Goal: Task Accomplishment & Management: Manage account settings

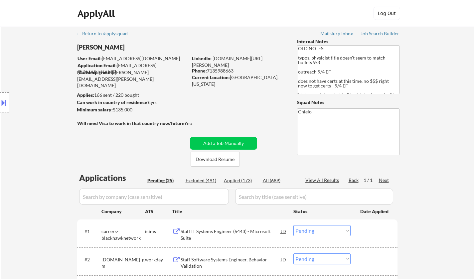
select select ""pending""
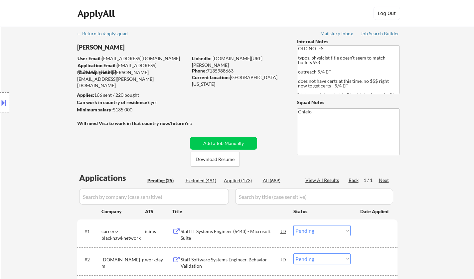
select select ""pending""
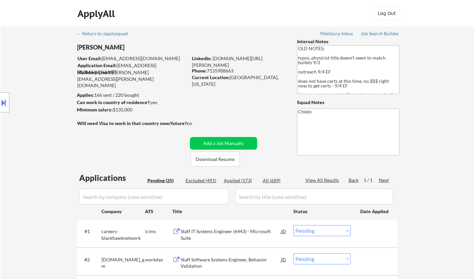
select select ""pending""
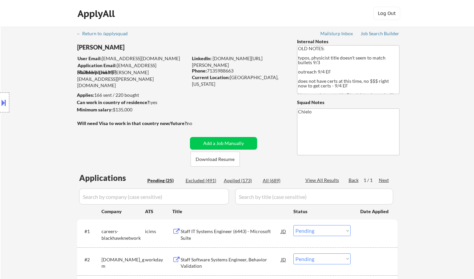
select select ""pending""
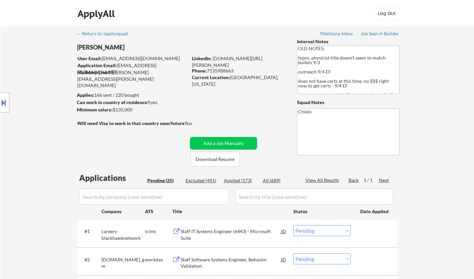
select select ""pending""
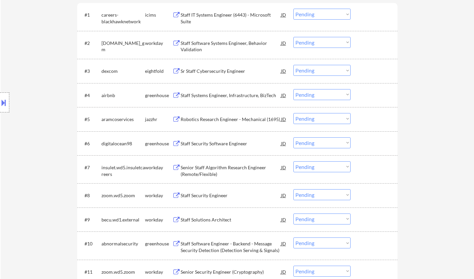
scroll to position [266, 0]
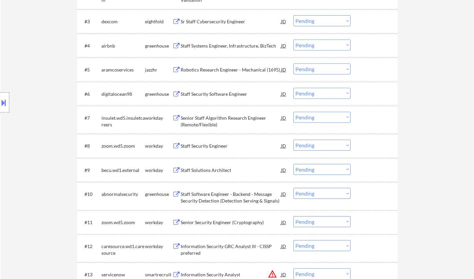
click at [206, 138] on div "#8 zoom.wd5.zoom workday Staff Security Engineer JD Choose an option... Pending…" at bounding box center [236, 146] width 314 height 18
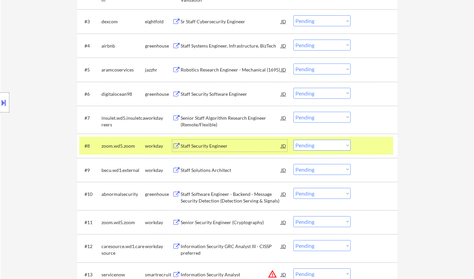
click at [204, 146] on div "Staff Security Engineer" at bounding box center [231, 146] width 101 height 7
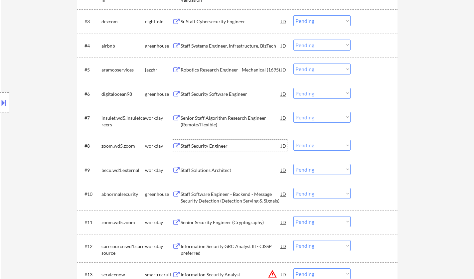
click at [328, 149] on select "Choose an option... Pending Applied Excluded (Questions) Excluded (Expired) Exc…" at bounding box center [322, 145] width 57 height 11
click at [294, 140] on select "Choose an option... Pending Applied Excluded (Questions) Excluded (Expired) Exc…" at bounding box center [322, 145] width 57 height 11
select select ""pending""
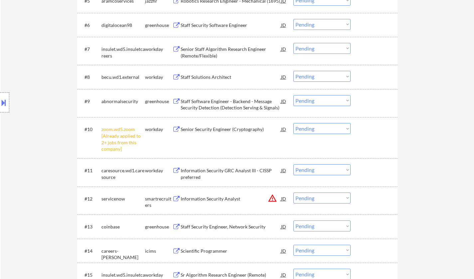
scroll to position [399, 0]
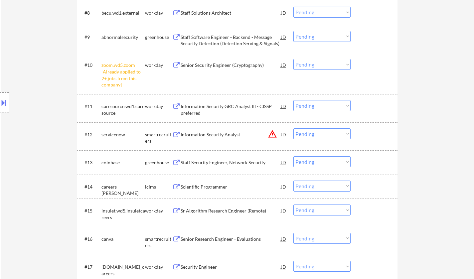
click at [335, 63] on select "Choose an option... Pending Applied Excluded (Questions) Excluded (Expired) Exc…" at bounding box center [322, 64] width 57 height 11
click at [294, 59] on select "Choose an option... Pending Applied Excluded (Questions) Excluded (Expired) Exc…" at bounding box center [322, 64] width 57 height 11
select select ""pending""
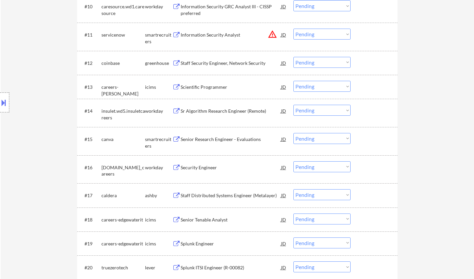
scroll to position [466, 0]
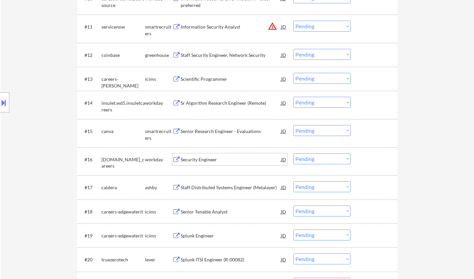
click at [208, 159] on div "Security Engineer" at bounding box center [231, 159] width 101 height 7
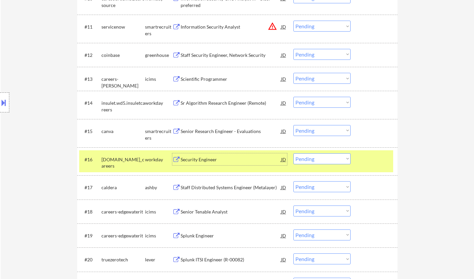
click at [335, 158] on select "Choose an option... Pending Applied Excluded (Questions) Excluded (Expired) Exc…" at bounding box center [322, 158] width 57 height 11
click at [294, 153] on select "Choose an option... Pending Applied Excluded (Questions) Excluded (Expired) Exc…" at bounding box center [322, 158] width 57 height 11
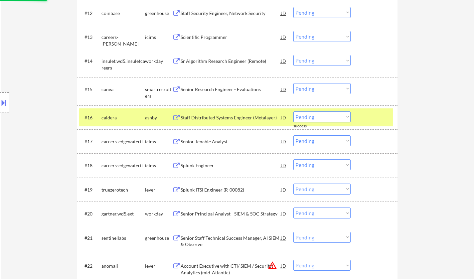
scroll to position [533, 0]
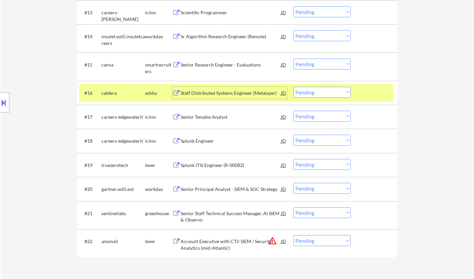
click at [212, 94] on div "Staff Distributed Systems Engineer (Metalayer)" at bounding box center [231, 93] width 101 height 7
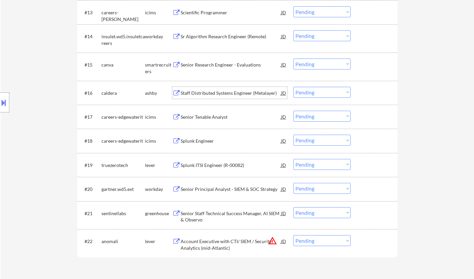
click at [319, 92] on select "Choose an option... Pending Applied Excluded (Questions) Excluded (Expired) Exc…" at bounding box center [322, 92] width 57 height 11
click at [294, 87] on select "Choose an option... Pending Applied Excluded (Questions) Excluded (Expired) Exc…" at bounding box center [322, 92] width 57 height 11
select select ""pending""
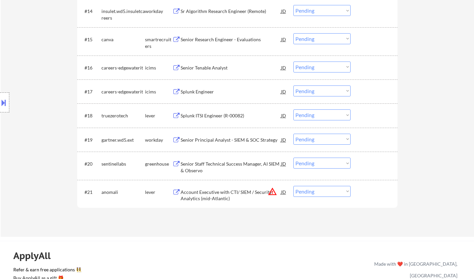
scroll to position [566, 0]
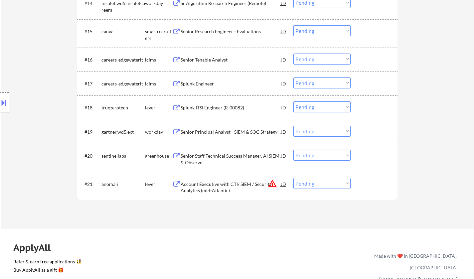
drag, startPoint x: 317, startPoint y: 183, endPoint x: 322, endPoint y: 188, distance: 7.5
click at [318, 183] on select "Choose an option... Pending Applied Excluded (Questions) Excluded (Expired) Exc…" at bounding box center [322, 183] width 57 height 11
select select ""excluded__location_""
click at [294, 178] on select "Choose an option... Pending Applied Excluded (Questions) Excluded (Expired) Exc…" at bounding box center [322, 183] width 57 height 11
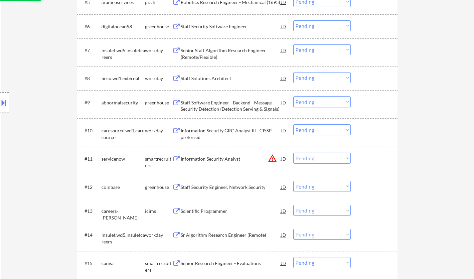
scroll to position [333, 0]
click at [285, 160] on div "JD" at bounding box center [284, 160] width 7 height 12
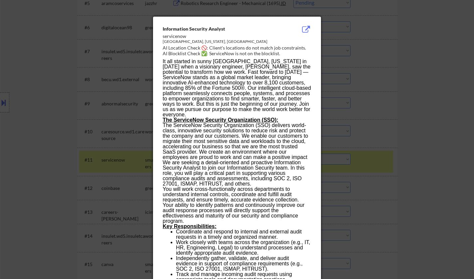
click at [400, 162] on div at bounding box center [237, 139] width 474 height 279
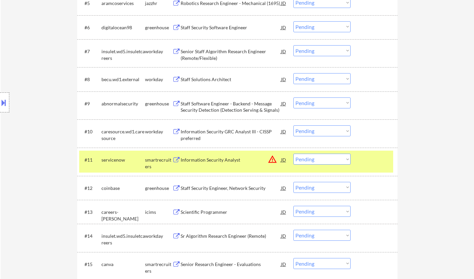
click at [332, 160] on select "Choose an option... Pending Applied Excluded (Questions) Excluded (Expired) Exc…" at bounding box center [322, 159] width 57 height 11
click at [294, 154] on select "Choose an option... Pending Applied Excluded (Questions) Excluded (Expired) Exc…" at bounding box center [322, 159] width 57 height 11
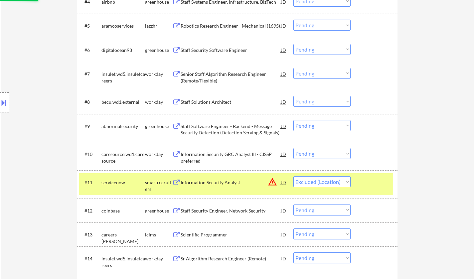
scroll to position [300, 0]
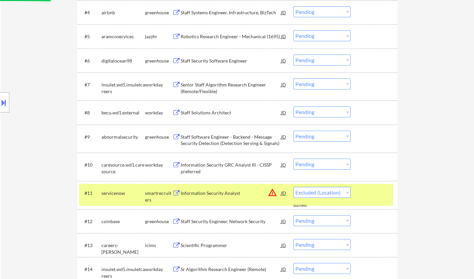
select select ""pending""
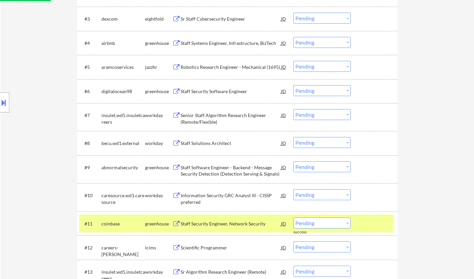
scroll to position [233, 0]
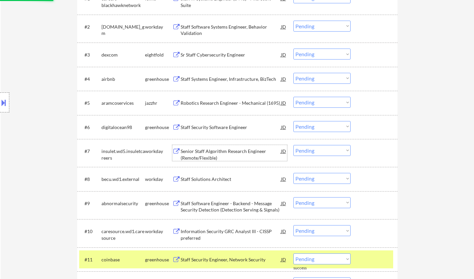
click at [194, 150] on div "Senior Staff Algorithm Research Engineer (Remote/Flexible)" at bounding box center [231, 154] width 101 height 13
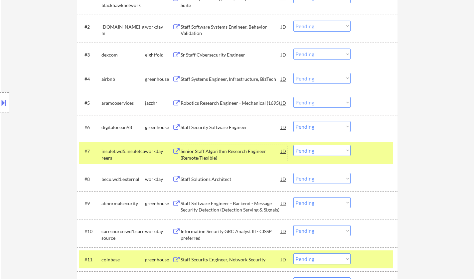
click at [336, 152] on select "Choose an option... Pending Applied Excluded (Questions) Excluded (Expired) Exc…" at bounding box center [322, 150] width 57 height 11
click at [294, 145] on select "Choose an option... Pending Applied Excluded (Questions) Excluded (Expired) Exc…" at bounding box center [322, 150] width 57 height 11
select select ""pending""
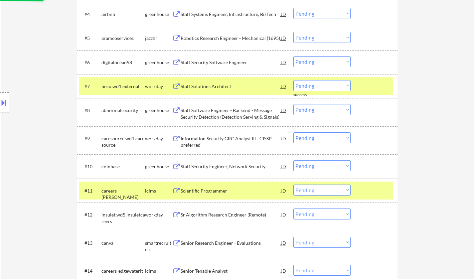
scroll to position [300, 0]
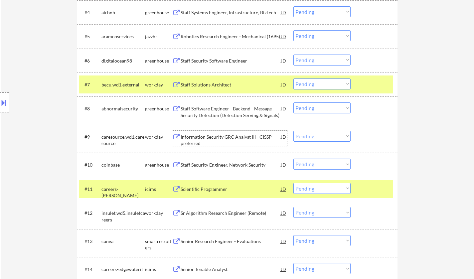
click at [239, 141] on div "Information Security GRC Analyst III - CISSP preferred" at bounding box center [231, 140] width 101 height 13
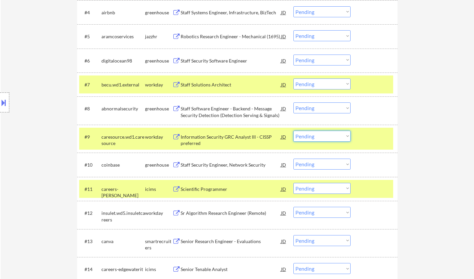
click at [328, 131] on select "Choose an option... Pending Applied Excluded (Questions) Excluded (Expired) Exc…" at bounding box center [322, 136] width 57 height 11
click at [294, 131] on select "Choose an option... Pending Applied Excluded (Questions) Excluded (Expired) Exc…" at bounding box center [322, 136] width 57 height 11
select select ""pending""
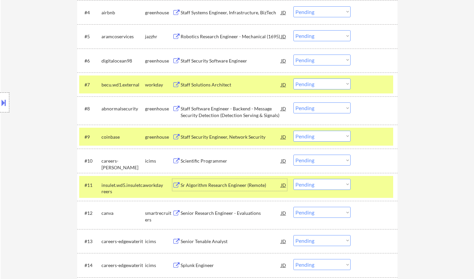
click at [235, 185] on div "Sr Algorithm Research Engineer (Remote)" at bounding box center [231, 185] width 101 height 7
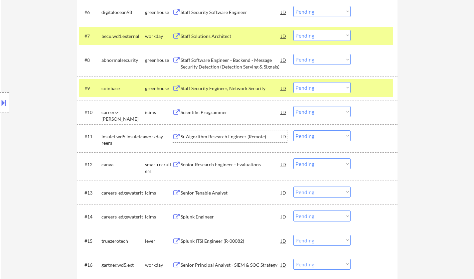
scroll to position [366, 0]
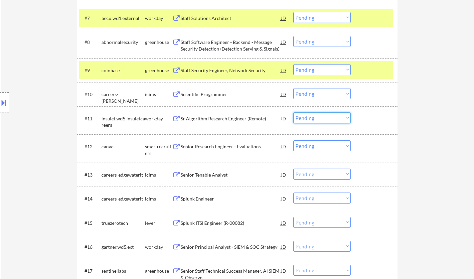
click at [326, 117] on select "Choose an option... Pending Applied Excluded (Questions) Excluded (Expired) Exc…" at bounding box center [322, 118] width 57 height 11
click at [294, 113] on select "Choose an option... Pending Applied Excluded (Questions) Excluded (Expired) Exc…" at bounding box center [322, 118] width 57 height 11
select select ""pending""
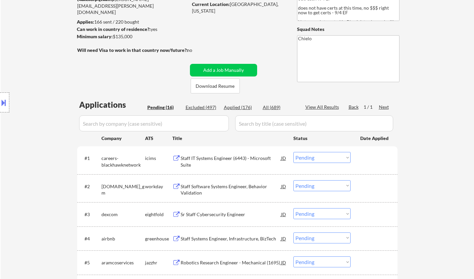
scroll to position [0, 0]
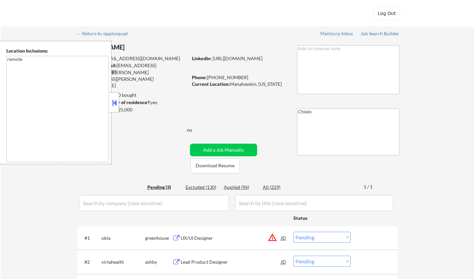
select select ""pending""
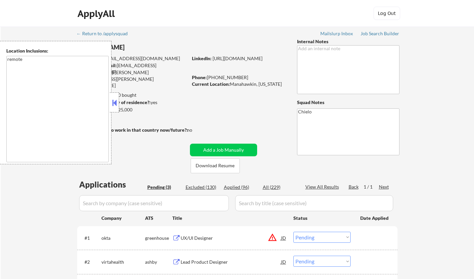
click at [116, 103] on button at bounding box center [114, 103] width 7 height 10
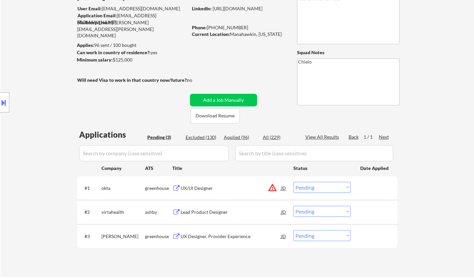
scroll to position [33, 0]
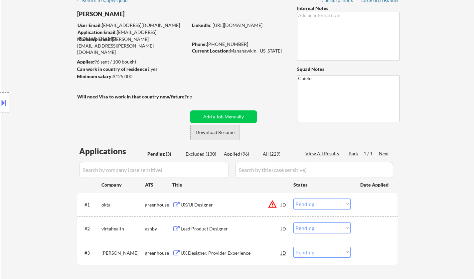
drag, startPoint x: 217, startPoint y: 132, endPoint x: 190, endPoint y: 28, distance: 108.3
click at [217, 133] on button "Download Resume" at bounding box center [215, 132] width 49 height 15
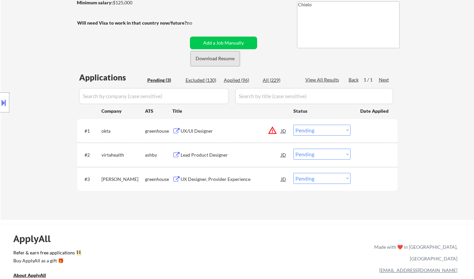
scroll to position [133, 0]
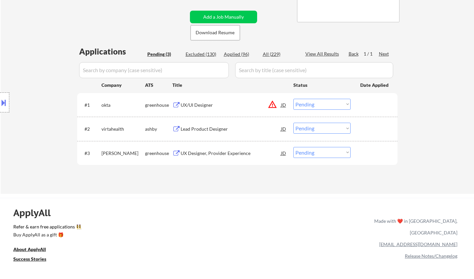
click at [205, 133] on div "Lead Product Designer" at bounding box center [231, 129] width 101 height 12
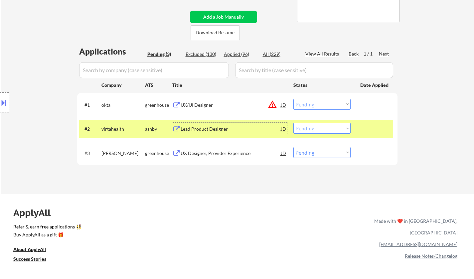
click at [329, 128] on select "Choose an option... Pending Applied Excluded (Questions) Excluded (Expired) Exc…" at bounding box center [322, 128] width 57 height 11
click at [294, 123] on select "Choose an option... Pending Applied Excluded (Questions) Excluded (Expired) Exc…" at bounding box center [322, 128] width 57 height 11
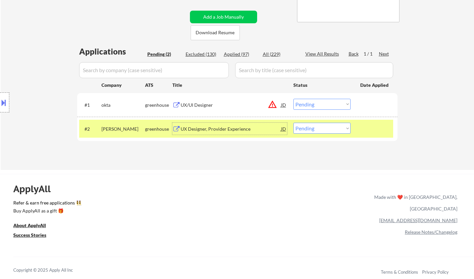
click at [214, 129] on div "UX Designer, Provider Experience" at bounding box center [231, 129] width 101 height 7
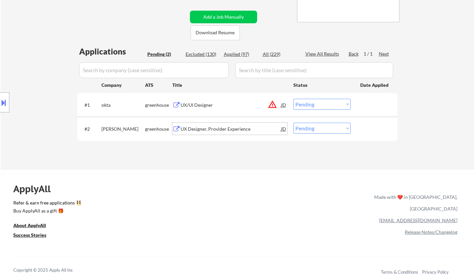
click at [0, 71] on div "Location Inclusions: remote" at bounding box center [59, 102] width 119 height 123
drag, startPoint x: 321, startPoint y: 128, endPoint x: 323, endPoint y: 132, distance: 3.9
click at [321, 128] on select "Choose an option... Pending Applied Excluded (Questions) Excluded (Expired) Exc…" at bounding box center [322, 128] width 57 height 11
select select ""excluded__salary_""
click at [294, 123] on select "Choose an option... Pending Applied Excluded (Questions) Excluded (Expired) Exc…" at bounding box center [322, 128] width 57 height 11
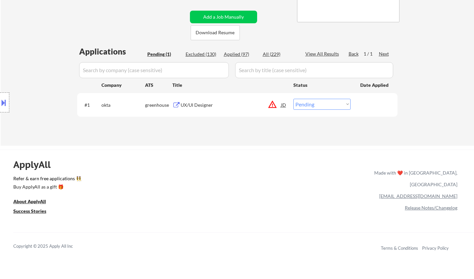
click at [283, 104] on div "JD" at bounding box center [284, 105] width 7 height 12
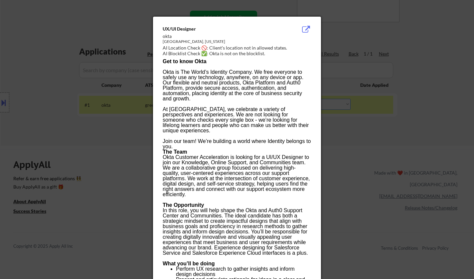
click at [419, 217] on div at bounding box center [237, 139] width 474 height 279
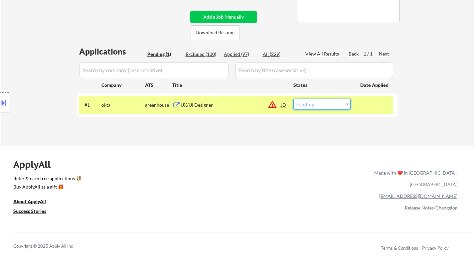
drag, startPoint x: 311, startPoint y: 101, endPoint x: 315, endPoint y: 107, distance: 7.7
click at [311, 101] on select "Choose an option... Pending Applied Excluded (Questions) Excluded (Expired) Exc…" at bounding box center [322, 104] width 57 height 11
click at [0, 99] on button at bounding box center [3, 102] width 7 height 11
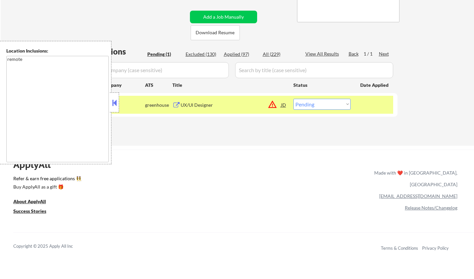
click at [332, 106] on select "Choose an option... Pending Applied Excluded (Questions) Excluded (Expired) Exc…" at bounding box center [322, 104] width 57 height 11
select select ""excluded__location_""
click at [294, 99] on select "Choose an option... Pending Applied Excluded (Questions) Excluded (Expired) Exc…" at bounding box center [322, 104] width 57 height 11
click at [103, 4] on div at bounding box center [133, 4] width 113 height 7
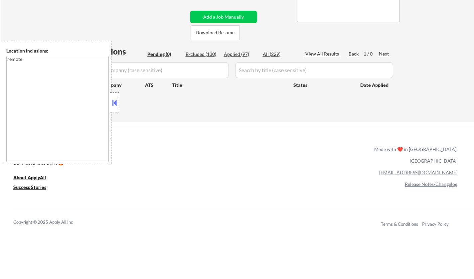
click at [114, 103] on button at bounding box center [114, 103] width 7 height 10
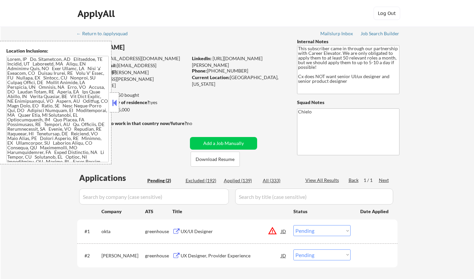
select select ""pending""
click at [118, 98] on button at bounding box center [114, 103] width 7 height 10
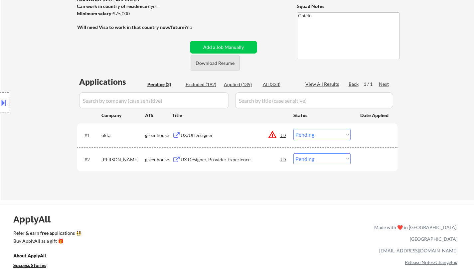
scroll to position [100, 0]
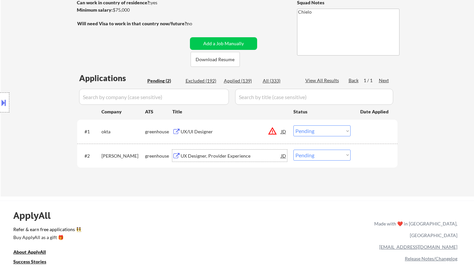
click at [213, 157] on div "UX Designer, Provider Experience" at bounding box center [231, 156] width 101 height 7
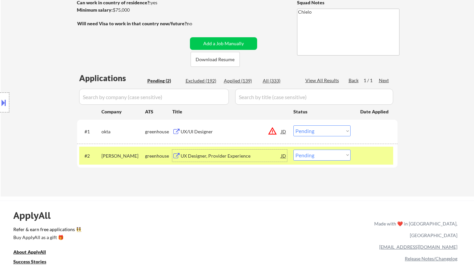
drag, startPoint x: 311, startPoint y: 155, endPoint x: 311, endPoint y: 159, distance: 3.7
click at [311, 155] on select "Choose an option... Pending Applied Excluded (Questions) Excluded (Expired) Exc…" at bounding box center [322, 155] width 57 height 11
select select ""applied""
click at [294, 150] on select "Choose an option... Pending Applied Excluded (Questions) Excluded (Expired) Exc…" at bounding box center [322, 155] width 57 height 11
click at [0, 101] on button at bounding box center [3, 102] width 7 height 11
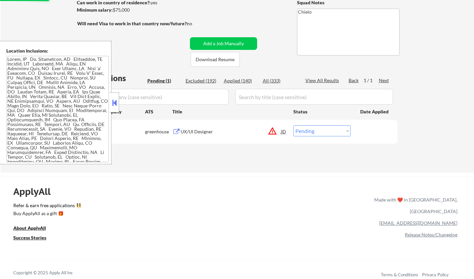
click at [282, 133] on div "JD" at bounding box center [284, 131] width 7 height 12
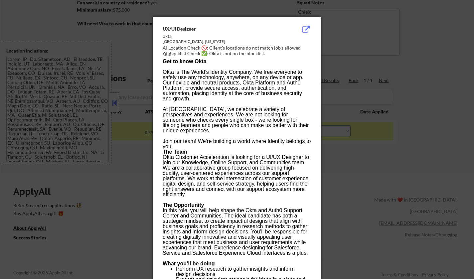
click at [351, 185] on div at bounding box center [237, 139] width 474 height 279
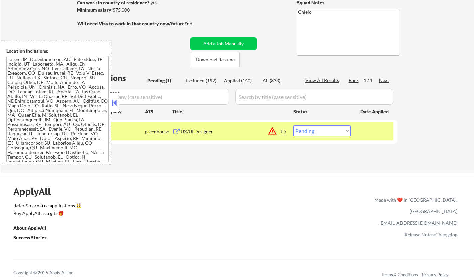
click at [333, 133] on select "Choose an option... Pending Applied Excluded (Questions) Excluded (Expired) Exc…" at bounding box center [322, 130] width 57 height 11
select select ""excluded__location_""
click at [294, 125] on select "Choose an option... Pending Applied Excluded (Questions) Excluded (Expired) Exc…" at bounding box center [322, 130] width 57 height 11
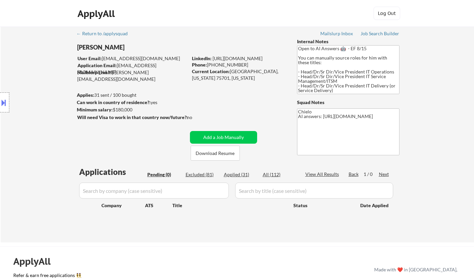
click at [201, 174] on div "Excluded (81)" at bounding box center [202, 174] width 33 height 7
select select ""excluded__salary_""
select select ""excluded__bad_match_""
select select ""excluded__location_""
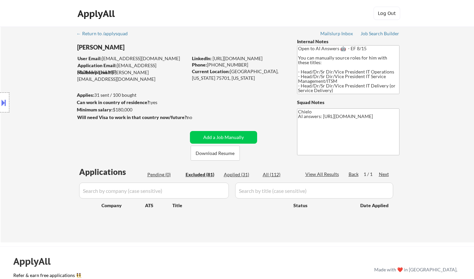
select select ""excluded""
select select ""excluded__location_""
select select ""excluded__bad_match_""
select select ""excluded__location_""
select select ""excluded""
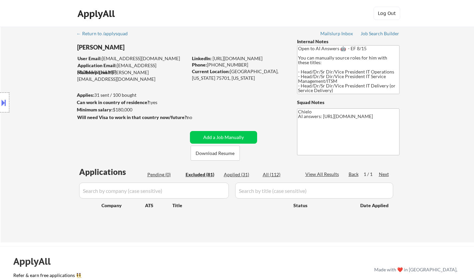
select select ""excluded__salary_""
select select ""excluded__bad_match_""
select select ""excluded__expired_""
select select ""excluded__location_""
select select ""excluded__bad_match_""
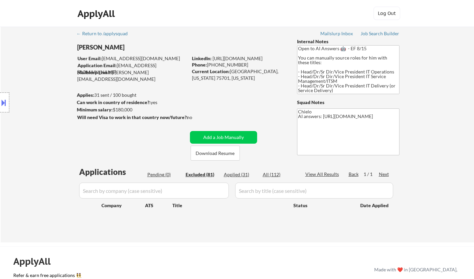
select select ""excluded__bad_match_""
select select ""excluded__salary_""
select select ""excluded__location_""
select select ""excluded__expired_""
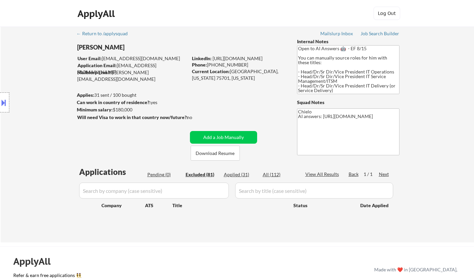
select select ""excluded__location_""
select select ""excluded__expired_""
select select ""excluded__location_""
select select ""excluded__salary_""
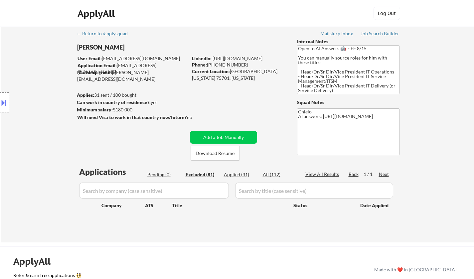
select select ""excluded__salary_""
select select ""excluded__blocklist_""
select select ""excluded__expired_""
select select ""excluded__other_""
select select ""excluded__location_""
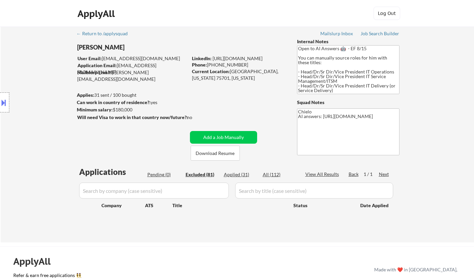
select select ""excluded__bad_match_""
select select ""excluded__expired_""
select select ""excluded__bad_match_""
select select ""excluded__salary_""
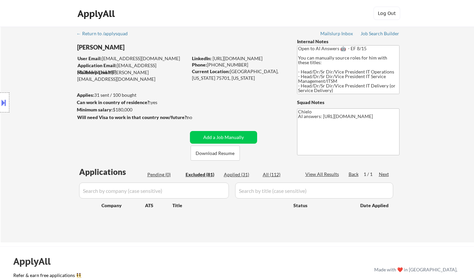
select select ""excluded__location_""
select select ""excluded__bad_match_""
select select ""excluded__location_""
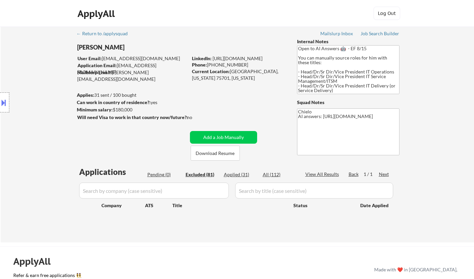
select select ""excluded__bad_match_""
select select ""excluded__location_""
select select ""excluded__salary_""
select select ""excluded__bad_match_""
select select ""excluded__location_""
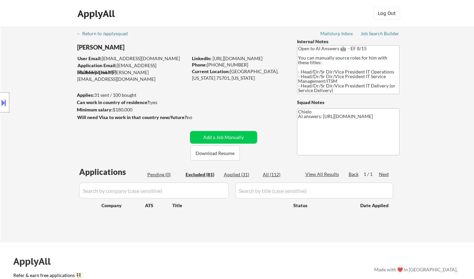
select select ""excluded__location_""
select select ""excluded__expired_""
select select ""excluded__location_""
select select ""excluded__bad_match_""
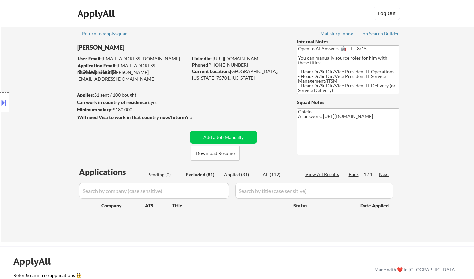
select select ""excluded__salary_""
select select ""excluded__location_""
select select ""excluded__salary_""
select select ""excluded__expired_""
select select ""excluded__location_""
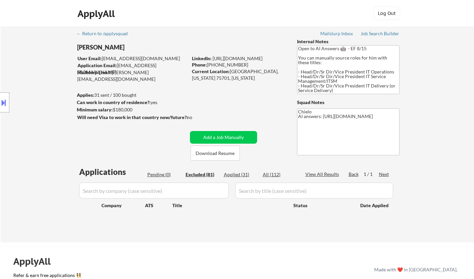
select select ""excluded__salary_""
select select ""excluded__bad_match_""
select select ""excluded__salary_""
select select ""excluded__location_""
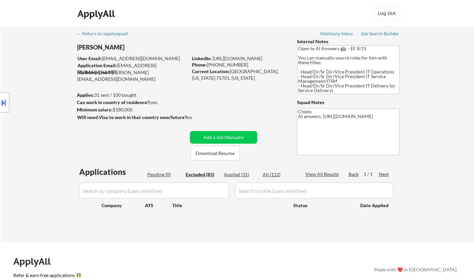
select select ""excluded__bad_match_""
select select ""excluded__expired_""
select select ""excluded__bad_match_""
select select ""excluded__expired_""
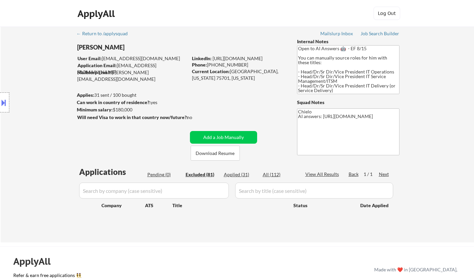
select select ""excluded__expired_""
select select ""excluded__bad_match_""
select select ""excluded__expired_""
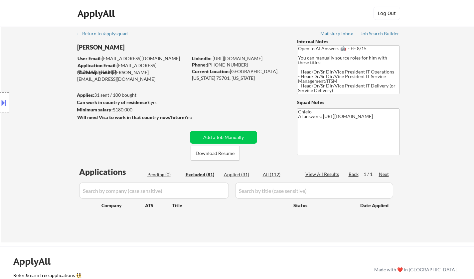
select select ""excluded__expired_""
select select ""excluded__bad_match_""
select select ""excluded__expired_""
select select ""excluded__location_""
select select ""excluded__bad_match_""
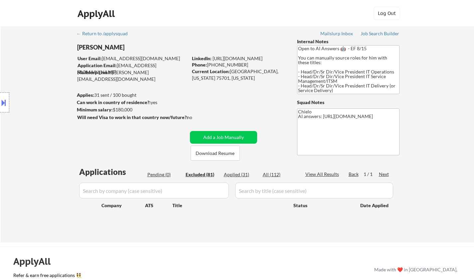
select select ""excluded__salary_""
select select ""excluded__bad_match_""
select select ""excluded__expired_""
select select ""excluded__location_""
select select ""excluded__expired_""
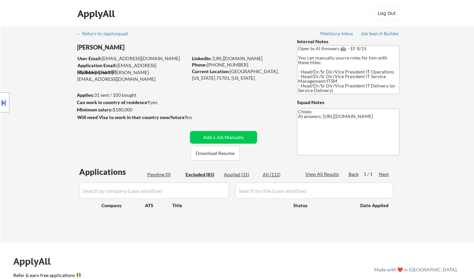
select select ""excluded__bad_match_""
select select ""excluded__expired_""
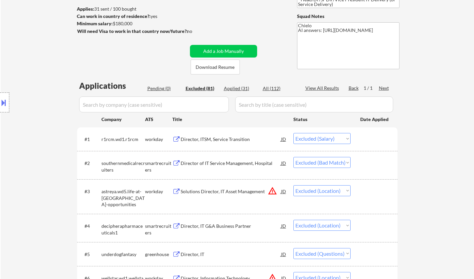
scroll to position [166, 0]
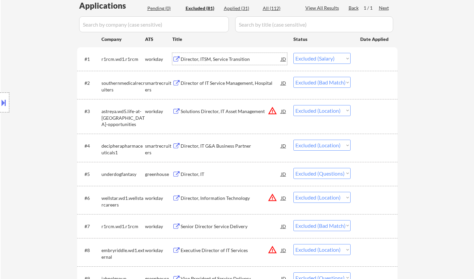
click at [207, 58] on div "Director, ITSM, Service Transition" at bounding box center [231, 59] width 101 height 7
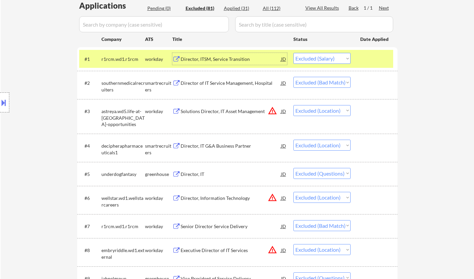
drag, startPoint x: 312, startPoint y: 55, endPoint x: 317, endPoint y: 63, distance: 9.1
click at [312, 55] on select "Choose an option... Pending Applied Excluded (Questions) Excluded (Expired) Exc…" at bounding box center [322, 58] width 57 height 11
select select ""excluded__expired_""
click at [294, 53] on select "Choose an option... Pending Applied Excluded (Questions) Excluded (Expired) Exc…" at bounding box center [322, 58] width 57 height 11
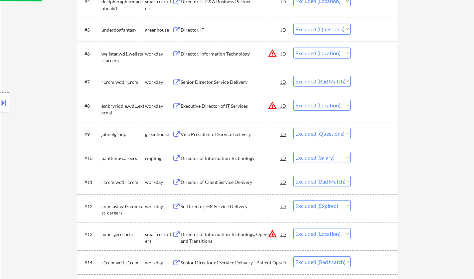
scroll to position [366, 0]
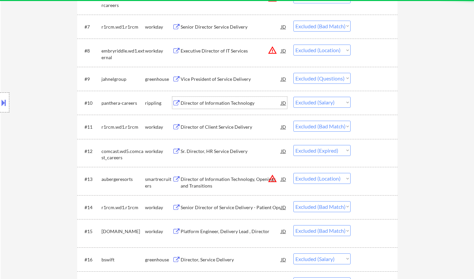
click at [214, 105] on div "Director of Information Technology" at bounding box center [231, 103] width 101 height 7
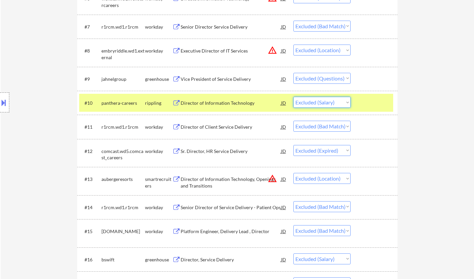
click at [333, 105] on select "Choose an option... Pending Applied Excluded (Questions) Excluded (Expired) Exc…" at bounding box center [322, 102] width 57 height 11
select select ""excluded__expired_""
click at [294, 97] on select "Choose an option... Pending Applied Excluded (Questions) Excluded (Expired) Exc…" at bounding box center [322, 102] width 57 height 11
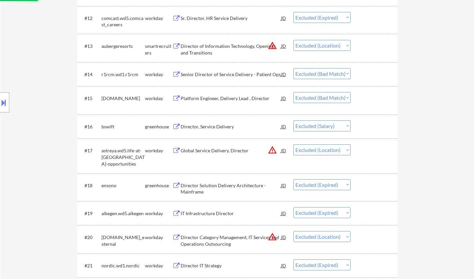
scroll to position [566, 0]
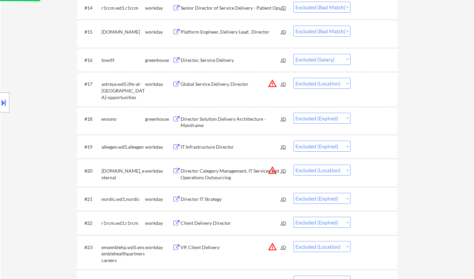
click at [211, 63] on div "Director, Service Delivery" at bounding box center [231, 60] width 101 height 7
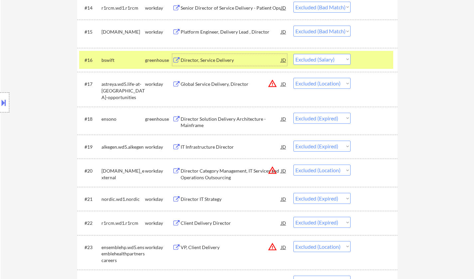
click at [341, 57] on select "Choose an option... Pending Applied Excluded (Questions) Excluded (Expired) Exc…" at bounding box center [322, 59] width 57 height 11
select select ""excluded__expired_""
click at [294, 54] on select "Choose an option... Pending Applied Excluded (Questions) Excluded (Expired) Exc…" at bounding box center [322, 59] width 57 height 11
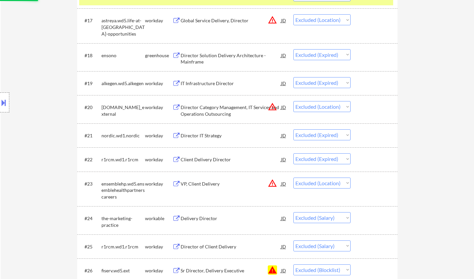
scroll to position [732, 0]
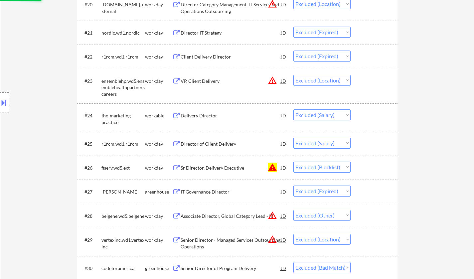
click at [203, 115] on div "Delivery Director" at bounding box center [231, 116] width 101 height 7
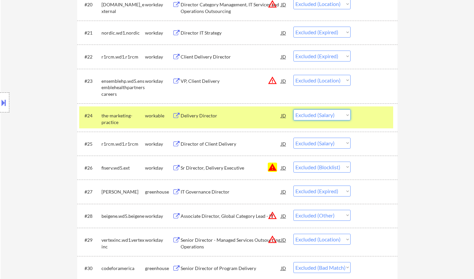
drag, startPoint x: 320, startPoint y: 110, endPoint x: 323, endPoint y: 118, distance: 8.4
click at [320, 110] on select "Choose an option... Pending Applied Excluded (Questions) Excluded (Expired) Exc…" at bounding box center [322, 115] width 57 height 11
select select ""excluded__expired_""
click at [294, 110] on select "Choose an option... Pending Applied Excluded (Questions) Excluded (Expired) Exc…" at bounding box center [322, 115] width 57 height 11
click at [199, 140] on div "Director of Client Delivery" at bounding box center [231, 144] width 101 height 12
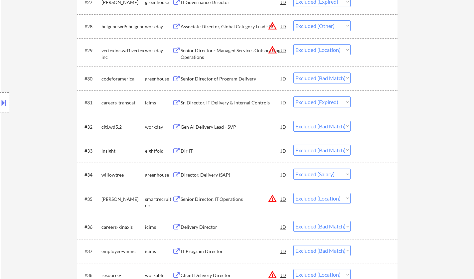
scroll to position [999, 0]
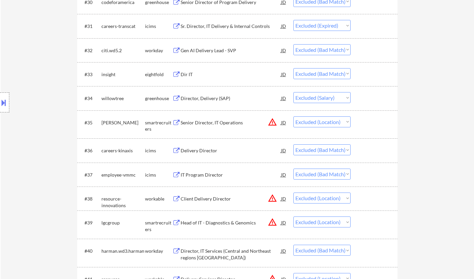
click at [203, 97] on div "Director, Delivery (SAP)" at bounding box center [231, 98] width 101 height 7
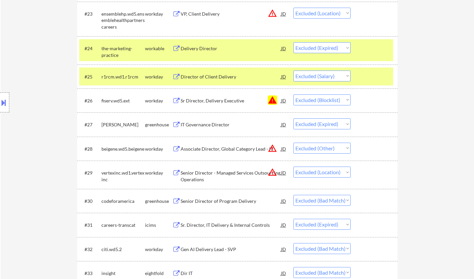
scroll to position [799, 0]
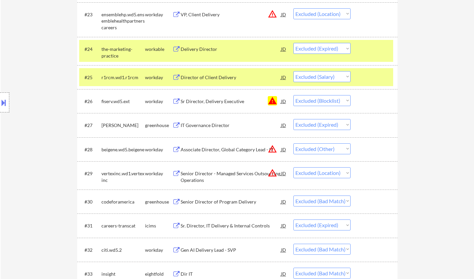
click at [322, 78] on select "Choose an option... Pending Applied Excluded (Questions) Excluded (Expired) Exc…" at bounding box center [322, 76] width 57 height 11
select select ""excluded__expired_""
click at [294, 71] on select "Choose an option... Pending Applied Excluded (Questions) Excluded (Expired) Exc…" at bounding box center [322, 76] width 57 height 11
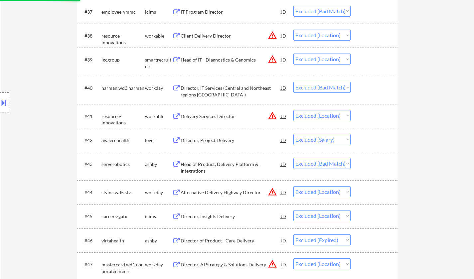
scroll to position [1198, 0]
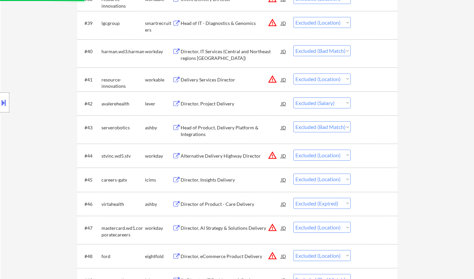
click at [208, 104] on div "Director, Project Delivery" at bounding box center [231, 104] width 101 height 7
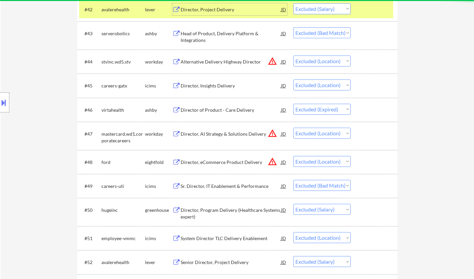
scroll to position [1331, 0]
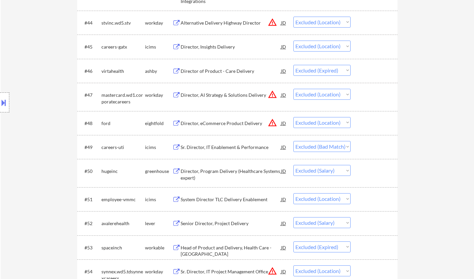
click at [217, 175] on div "Director, Program Delivery (Healthcare Systems expert)" at bounding box center [231, 174] width 101 height 13
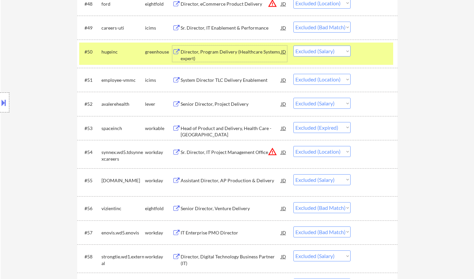
scroll to position [1465, 0]
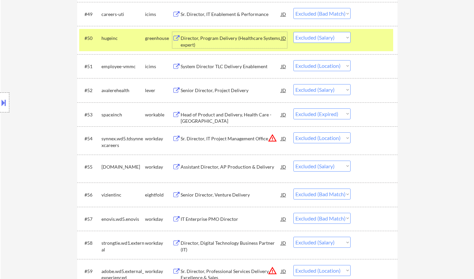
click at [215, 91] on div "Senior Director, Project Delivery" at bounding box center [231, 90] width 101 height 7
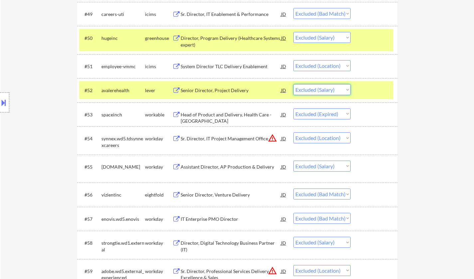
click at [331, 92] on select "Choose an option... Pending Applied Excluded (Questions) Excluded (Expired) Exc…" at bounding box center [322, 89] width 57 height 11
select select ""excluded__expired_""
click at [294, 84] on select "Choose an option... Pending Applied Excluded (Questions) Excluded (Expired) Exc…" at bounding box center [322, 89] width 57 height 11
click at [205, 168] on div "Assistant Director, AP Production & Delivery" at bounding box center [231, 167] width 101 height 7
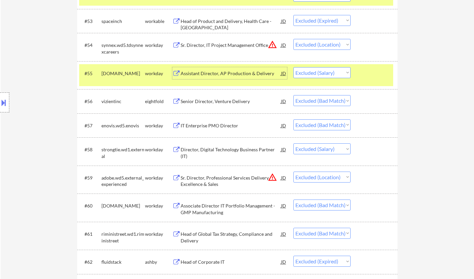
scroll to position [1564, 0]
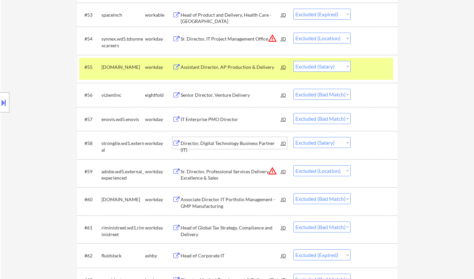
click at [222, 144] on div "Director, Digital Technology Business Partner (IT)" at bounding box center [231, 146] width 101 height 13
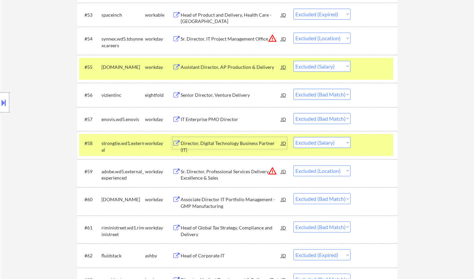
click at [332, 143] on select "Choose an option... Pending Applied Excluded (Questions) Excluded (Expired) Exc…" at bounding box center [322, 142] width 57 height 11
select select ""excluded__expired_""
click at [294, 137] on select "Choose an option... Pending Applied Excluded (Questions) Excluded (Expired) Exc…" at bounding box center [322, 142] width 57 height 11
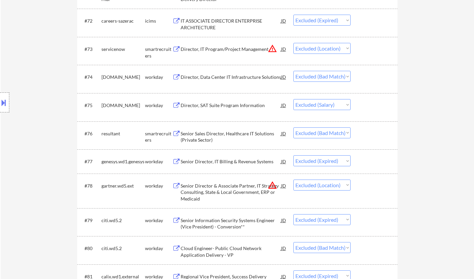
scroll to position [2097, 0]
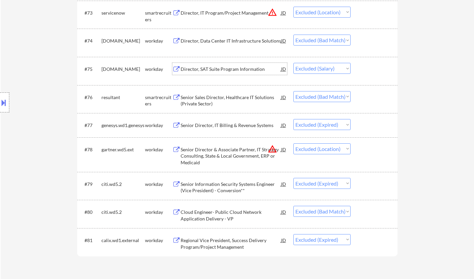
click at [198, 69] on div "Director, SAT Suite Program Information" at bounding box center [231, 69] width 101 height 7
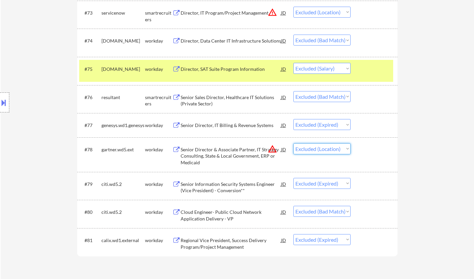
drag, startPoint x: 323, startPoint y: 149, endPoint x: 326, endPoint y: 154, distance: 6.2
click at [323, 149] on select "Choose an option... Pending Applied Excluded (Questions) Excluded (Expired) Exc…" at bounding box center [322, 148] width 57 height 11
click at [303, 65] on select "Choose an option... Pending Applied Excluded (Questions) Excluded (Expired) Exc…" at bounding box center [322, 68] width 57 height 11
select select ""excluded__expired_""
click at [294, 63] on select "Choose an option... Pending Applied Excluded (Questions) Excluded (Expired) Exc…" at bounding box center [322, 68] width 57 height 11
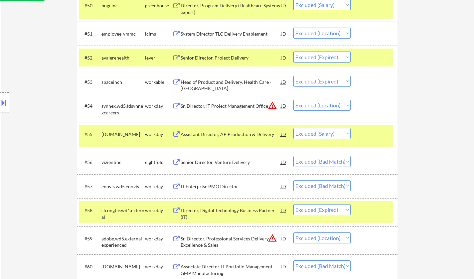
scroll to position [1465, 0]
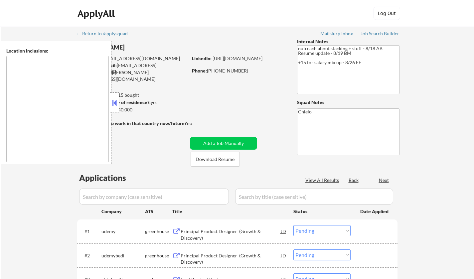
select select ""pending""
type textarea "[GEOGRAPHIC_DATA], [GEOGRAPHIC_DATA] [GEOGRAPHIC_DATA], [GEOGRAPHIC_DATA] [GEOG…"
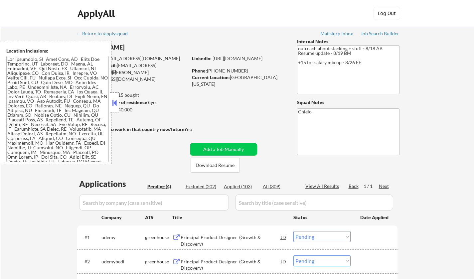
click at [112, 103] on button at bounding box center [114, 103] width 7 height 10
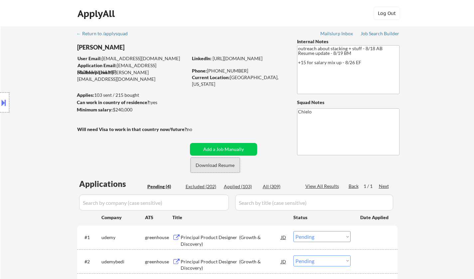
click at [218, 164] on button "Download Resume" at bounding box center [215, 165] width 49 height 15
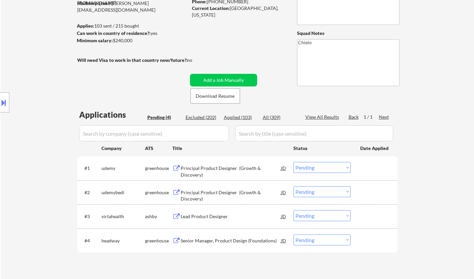
scroll to position [100, 0]
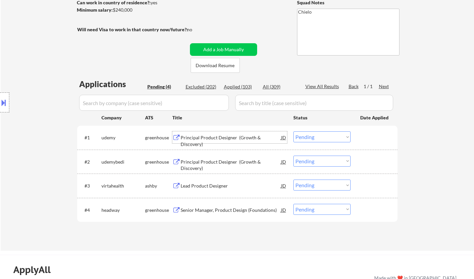
click at [213, 137] on div "Principal Product Designer (Growth & Discovery)" at bounding box center [231, 140] width 101 height 13
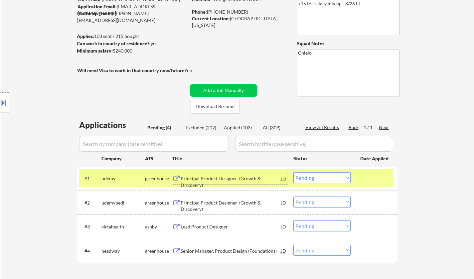
scroll to position [67, 0]
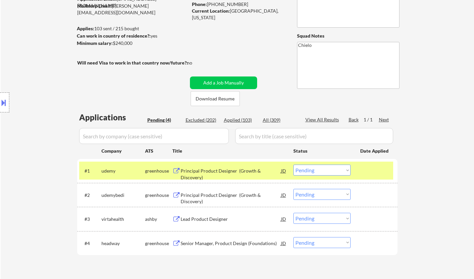
click at [1, 98] on button at bounding box center [3, 102] width 7 height 11
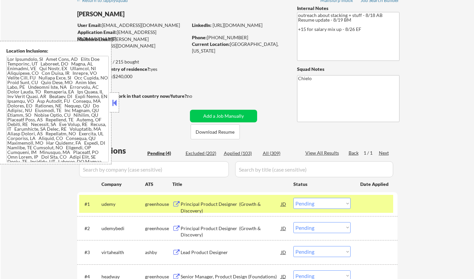
scroll to position [0, 0]
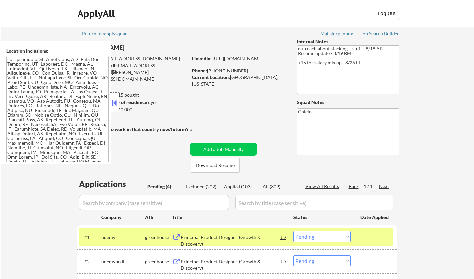
click at [115, 104] on button at bounding box center [114, 103] width 7 height 10
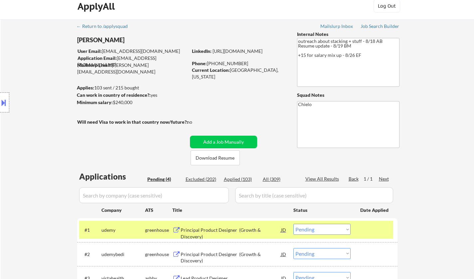
scroll to position [67, 0]
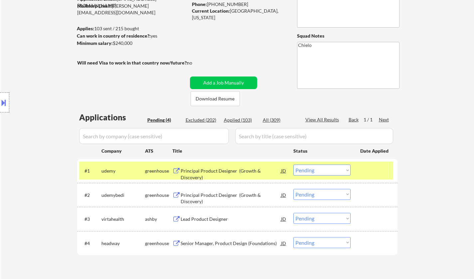
drag, startPoint x: 322, startPoint y: 170, endPoint x: 323, endPoint y: 174, distance: 4.3
click at [322, 170] on select "Choose an option... Pending Applied Excluded (Questions) Excluded (Expired) Exc…" at bounding box center [322, 170] width 57 height 11
click at [294, 165] on select "Choose an option... Pending Applied Excluded (Questions) Excluded (Expired) Exc…" at bounding box center [322, 170] width 57 height 11
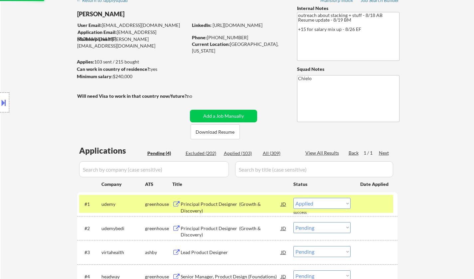
select select ""pending""
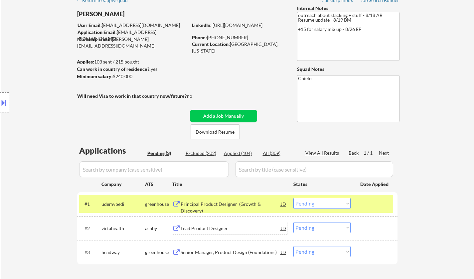
click at [207, 229] on div "Lead Product Designer" at bounding box center [231, 228] width 101 height 7
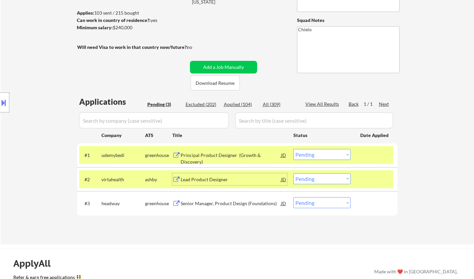
scroll to position [100, 0]
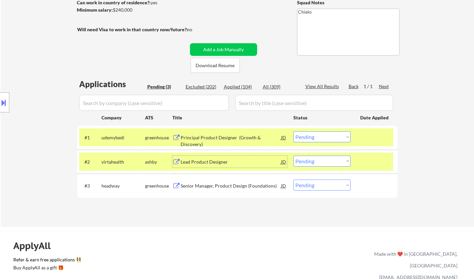
click at [336, 161] on select "Choose an option... Pending Applied Excluded (Questions) Excluded (Expired) Exc…" at bounding box center [322, 161] width 57 height 11
click at [294, 156] on select "Choose an option... Pending Applied Excluded (Questions) Excluded (Expired) Exc…" at bounding box center [322, 161] width 57 height 11
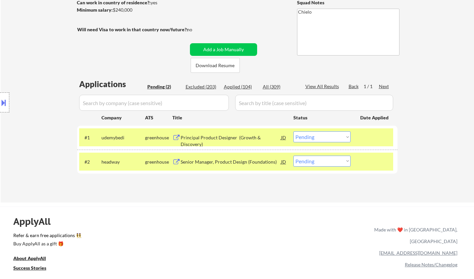
click at [198, 159] on div "Senior Manager, Product Design (Foundations)" at bounding box center [231, 162] width 101 height 7
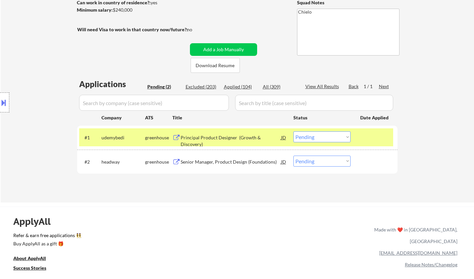
click at [0, 98] on button at bounding box center [3, 102] width 7 height 11
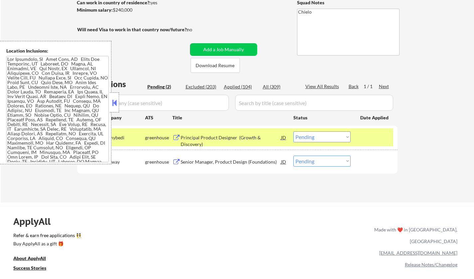
click at [114, 104] on button at bounding box center [114, 103] width 7 height 10
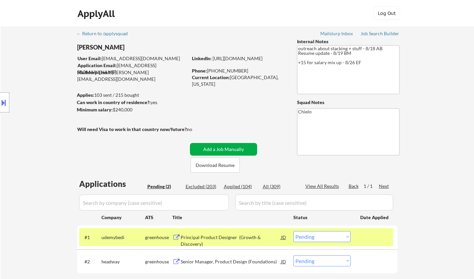
scroll to position [200, 0]
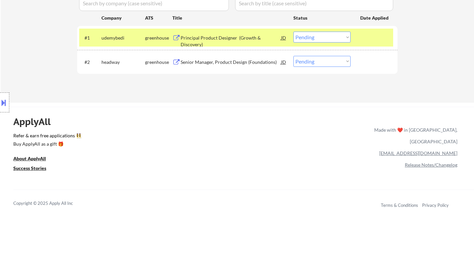
drag, startPoint x: 331, startPoint y: 62, endPoint x: 331, endPoint y: 66, distance: 4.7
click at [331, 62] on select "Choose an option... Pending Applied Excluded (Questions) Excluded (Expired) Exc…" at bounding box center [322, 61] width 57 height 11
select select ""applied""
click at [294, 56] on select "Choose an option... Pending Applied Excluded (Questions) Excluded (Expired) Exc…" at bounding box center [322, 61] width 57 height 11
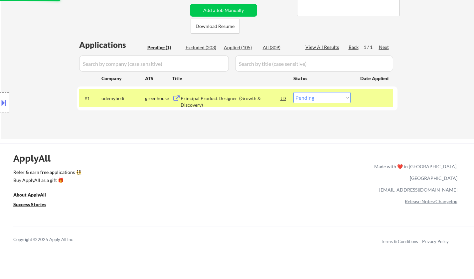
scroll to position [100, 0]
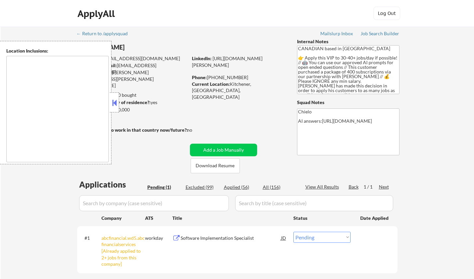
click at [111, 102] on button at bounding box center [114, 103] width 7 height 10
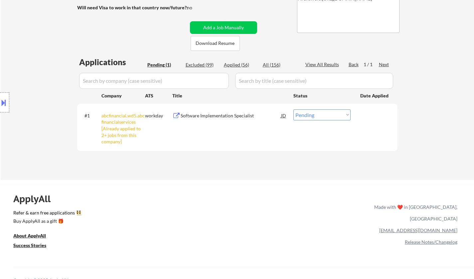
scroll to position [166, 0]
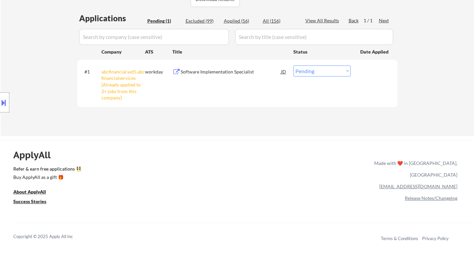
click at [318, 72] on select "Choose an option... Pending Applied Excluded (Questions) Excluded (Expired) Exc…" at bounding box center [322, 71] width 57 height 11
select select ""excluded__other_""
click at [294, 66] on select "Choose an option... Pending Applied Excluded (Questions) Excluded (Expired) Exc…" at bounding box center [322, 71] width 57 height 11
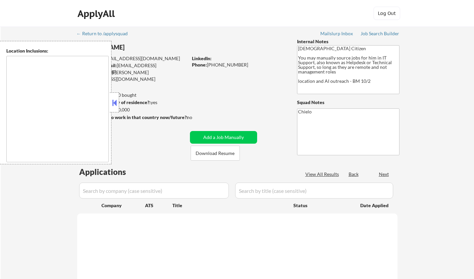
select select ""pending""
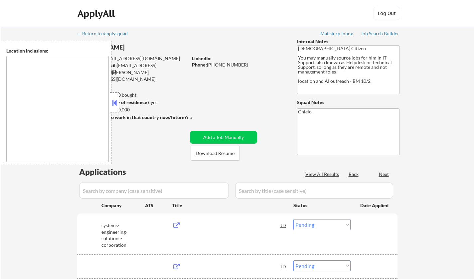
type textarea "[GEOGRAPHIC_DATA], [GEOGRAPHIC_DATA] [GEOGRAPHIC_DATA], [GEOGRAPHIC_DATA] [GEOG…"
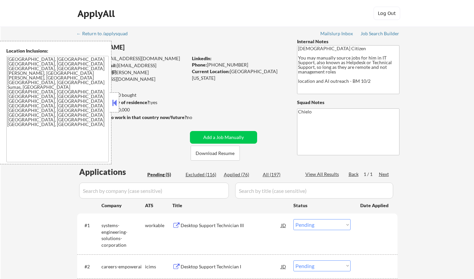
click at [117, 102] on button at bounding box center [114, 103] width 7 height 10
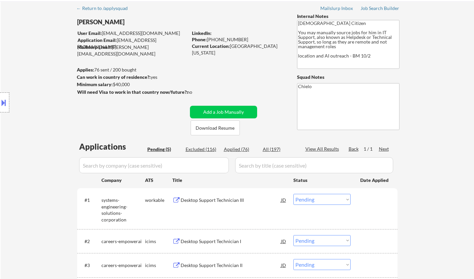
scroll to position [33, 0]
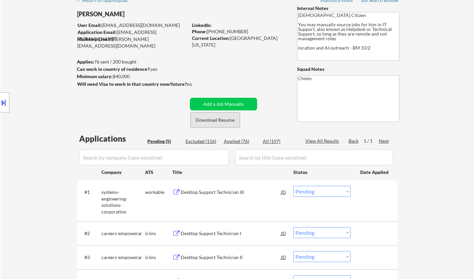
click at [216, 118] on button "Download Resume" at bounding box center [215, 120] width 49 height 15
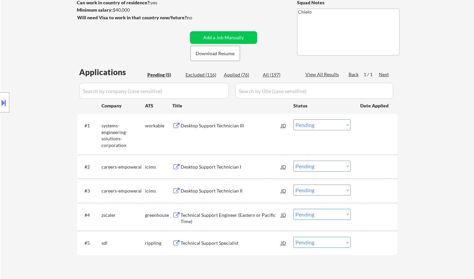
scroll to position [100, 0]
click at [219, 244] on div "Technical Support Specialist" at bounding box center [231, 243] width 101 height 7
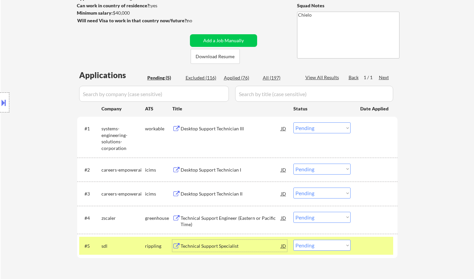
scroll to position [133, 0]
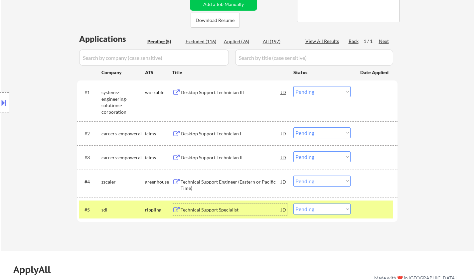
click at [322, 209] on select "Choose an option... Pending Applied Excluded (Questions) Excluded (Expired) Exc…" at bounding box center [322, 209] width 57 height 11
select select ""applied""
click at [294, 204] on select "Choose an option... Pending Applied Excluded (Questions) Excluded (Expired) Exc…" at bounding box center [322, 209] width 57 height 11
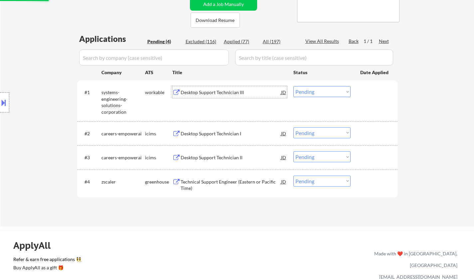
click at [222, 88] on div "Desktop Support Technician III" at bounding box center [231, 92] width 101 height 12
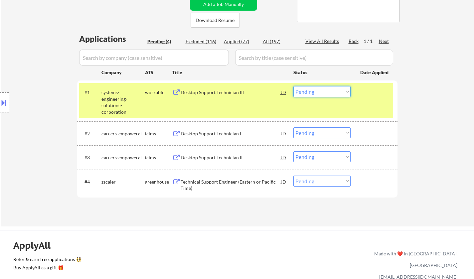
click at [315, 90] on select "Choose an option... Pending Applied Excluded (Questions) Excluded (Expired) Exc…" at bounding box center [322, 91] width 57 height 11
click at [294, 86] on select "Choose an option... Pending Applied Excluded (Questions) Excluded (Expired) Exc…" at bounding box center [322, 91] width 57 height 11
select select ""pending""
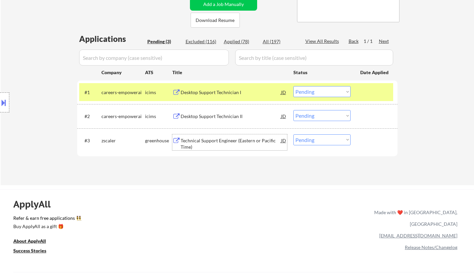
click at [223, 139] on div "Technical Support Engineer (Eastern or Pacific Time)" at bounding box center [231, 143] width 101 height 13
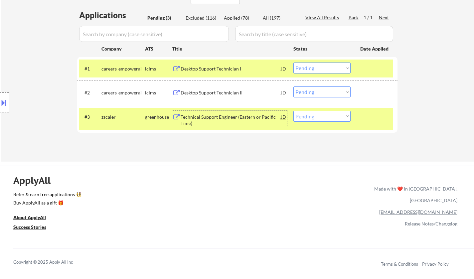
scroll to position [233, 0]
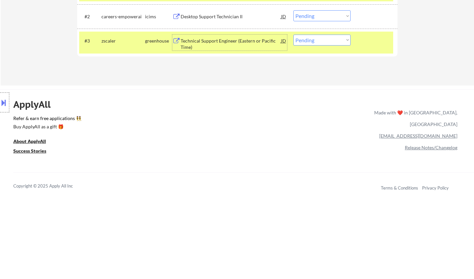
drag, startPoint x: 312, startPoint y: 42, endPoint x: 316, endPoint y: 45, distance: 5.2
click at [312, 42] on select "Choose an option... Pending Applied Excluded (Questions) Excluded (Expired) Exc…" at bounding box center [322, 40] width 57 height 11
select select ""applied""
click at [294, 35] on select "Choose an option... Pending Applied Excluded (Questions) Excluded (Expired) Exc…" at bounding box center [322, 40] width 57 height 11
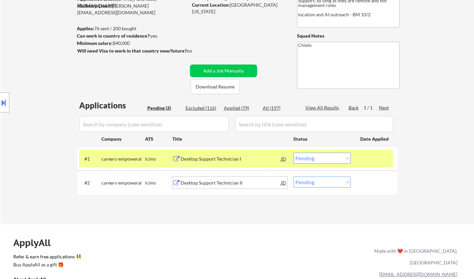
click at [214, 182] on div "Desktop Support Technician II" at bounding box center [231, 183] width 101 height 7
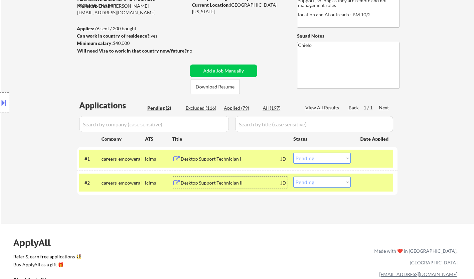
click at [320, 182] on select "Choose an option... Pending Applied Excluded (Questions) Excluded (Expired) Exc…" at bounding box center [322, 182] width 57 height 11
select select ""applied""
click at [294, 177] on select "Choose an option... Pending Applied Excluded (Questions) Excluded (Expired) Exc…" at bounding box center [322, 182] width 57 height 11
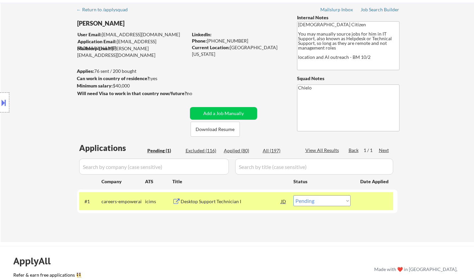
scroll to position [0, 0]
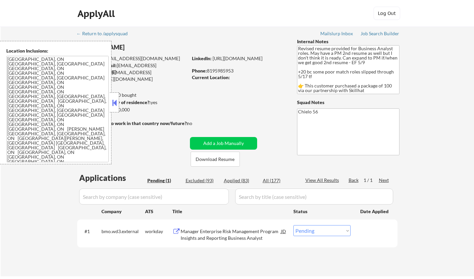
click at [115, 100] on button at bounding box center [114, 103] width 7 height 10
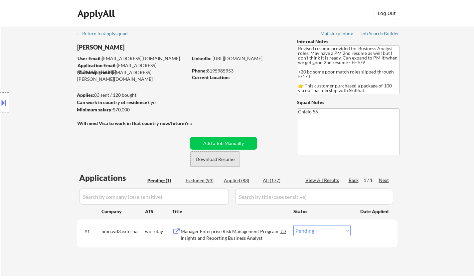
drag, startPoint x: 221, startPoint y: 162, endPoint x: 213, endPoint y: 164, distance: 8.2
click at [220, 162] on button "Download Resume" at bounding box center [215, 159] width 49 height 15
click at [216, 233] on div "Manager Enterprise Risk Management Program Insights and Reporting Business Anal…" at bounding box center [231, 234] width 101 height 13
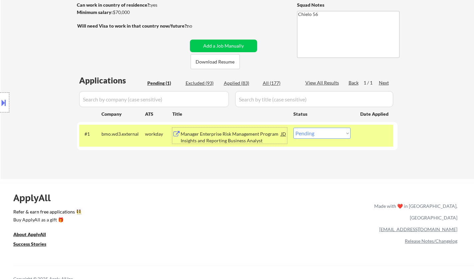
scroll to position [133, 0]
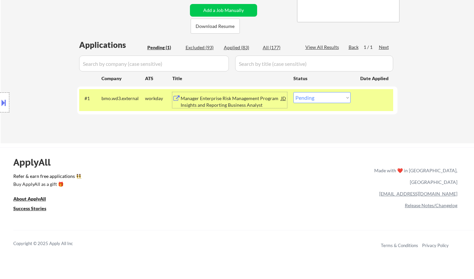
drag, startPoint x: 309, startPoint y: 94, endPoint x: 310, endPoint y: 103, distance: 8.4
click at [309, 94] on select "Choose an option... Pending Applied Excluded (Questions) Excluded (Expired) Exc…" at bounding box center [322, 97] width 57 height 11
select select ""excluded""
click at [294, 92] on select "Choose an option... Pending Applied Excluded (Questions) Excluded (Expired) Exc…" at bounding box center [322, 97] width 57 height 11
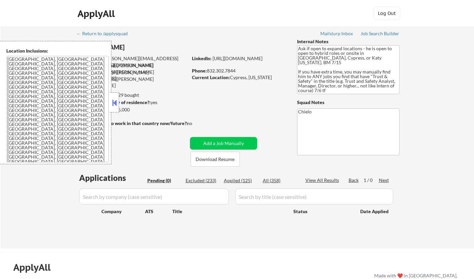
scroll to position [33, 0]
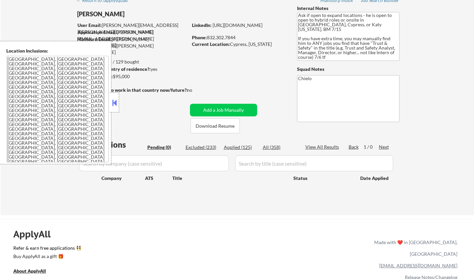
click at [112, 106] on button at bounding box center [114, 103] width 7 height 10
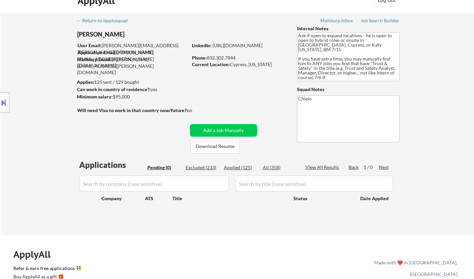
scroll to position [0, 0]
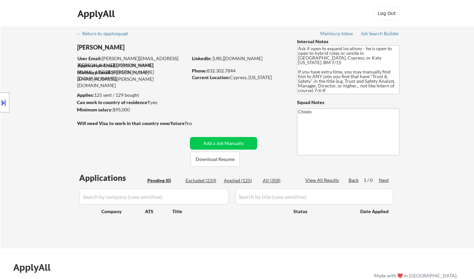
select select ""pending""
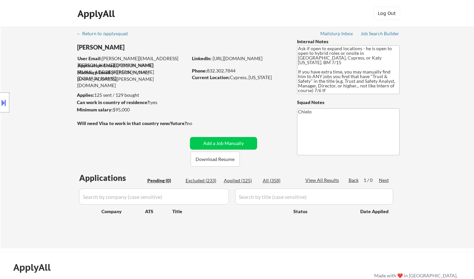
select select ""pending""
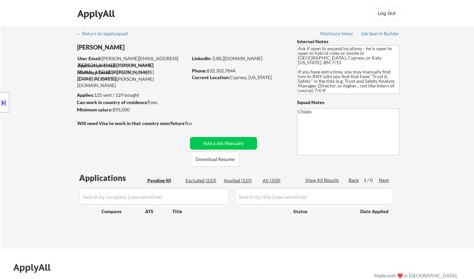
select select ""pending""
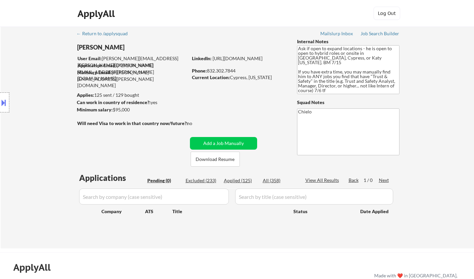
select select ""pending""
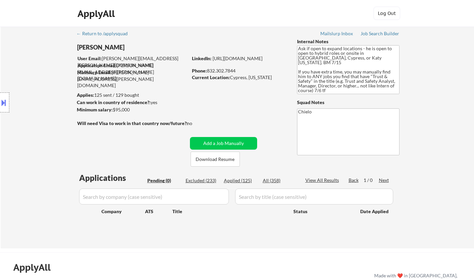
select select ""pending""
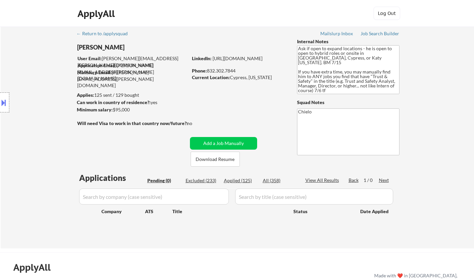
select select ""pending""
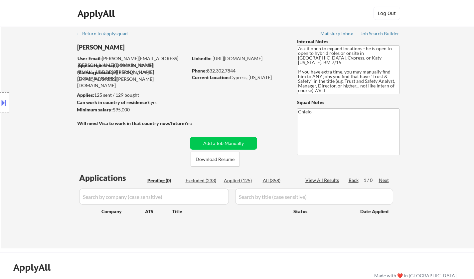
select select ""pending""
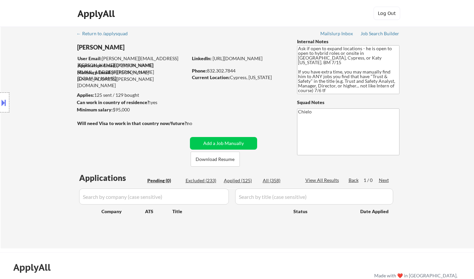
select select ""pending""
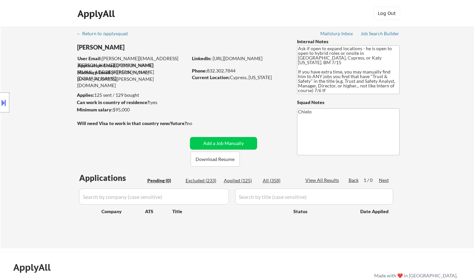
select select ""pending""
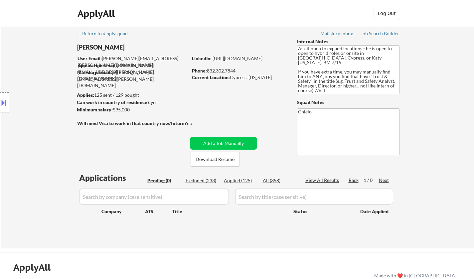
select select ""pending""
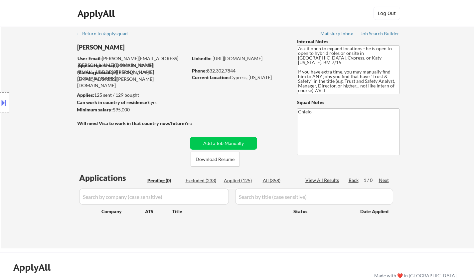
select select ""pending""
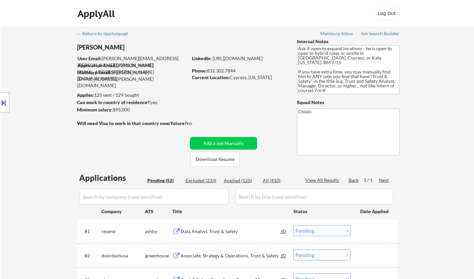
scroll to position [166, 0]
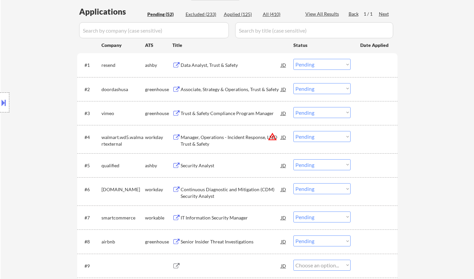
select select ""pending""
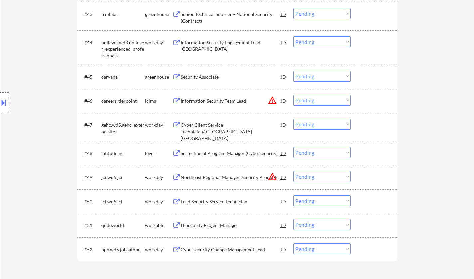
scroll to position [1232, 0]
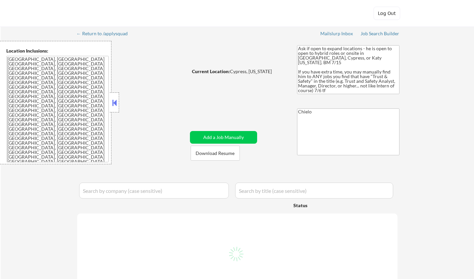
select select ""pending""
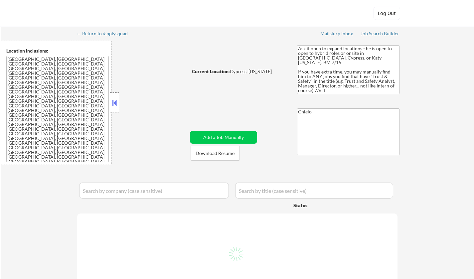
select select ""pending""
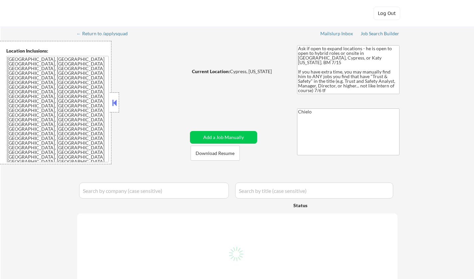
select select ""pending""
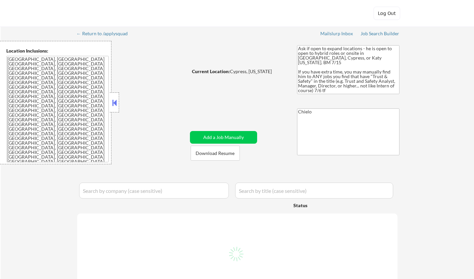
select select ""pending""
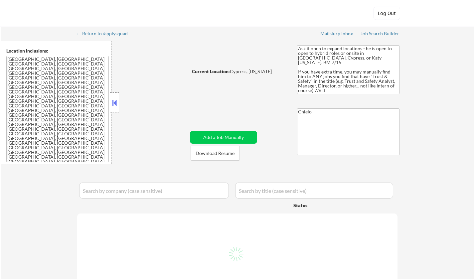
select select ""pending""
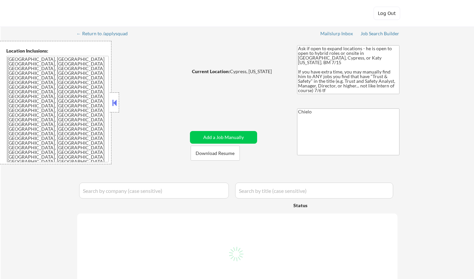
select select ""pending""
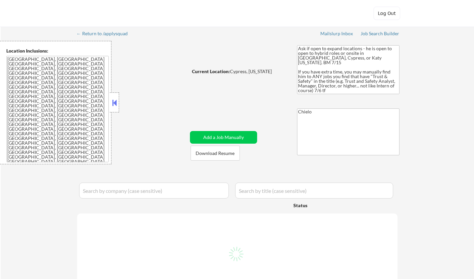
select select ""pending""
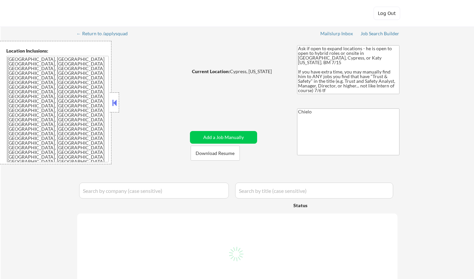
select select ""pending""
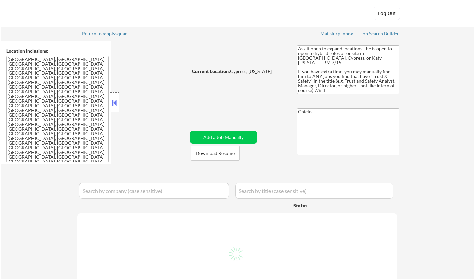
select select ""pending""
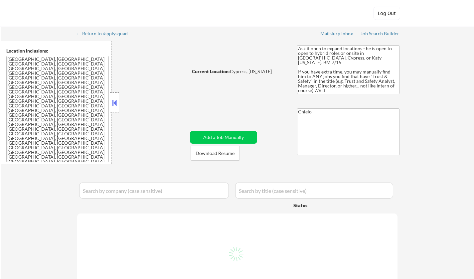
select select ""pending""
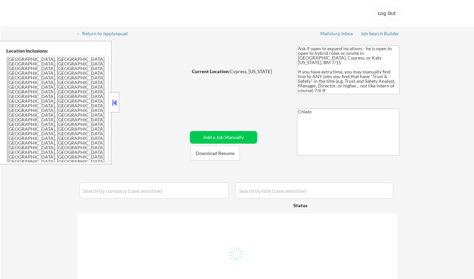
select select ""pending""
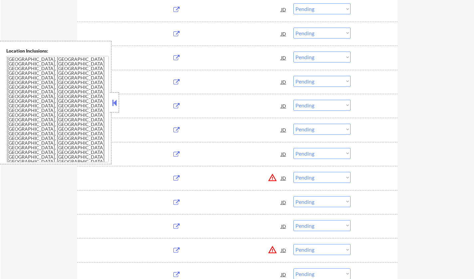
click at [116, 102] on button at bounding box center [114, 103] width 7 height 10
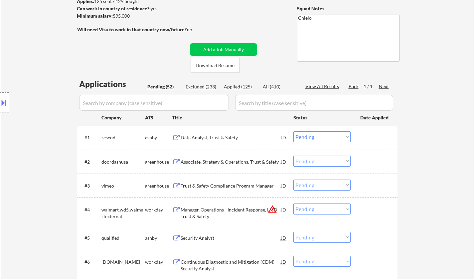
scroll to position [100, 0]
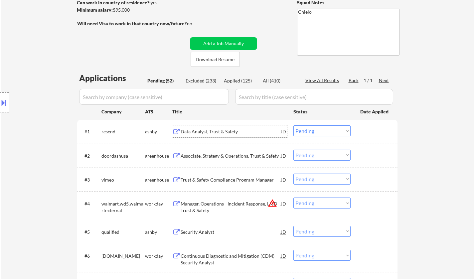
click at [210, 130] on div "Data Analyst, Trust & Safety" at bounding box center [231, 131] width 101 height 7
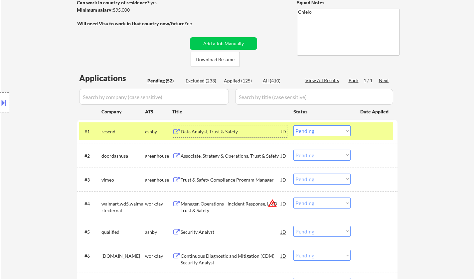
drag, startPoint x: 335, startPoint y: 133, endPoint x: 338, endPoint y: 136, distance: 4.5
click at [335, 133] on select "Choose an option... Pending Applied Excluded (Questions) Excluded (Expired) Exc…" at bounding box center [322, 130] width 57 height 11
click at [294, 125] on select "Choose an option... Pending Applied Excluded (Questions) Excluded (Expired) Exc…" at bounding box center [322, 130] width 57 height 11
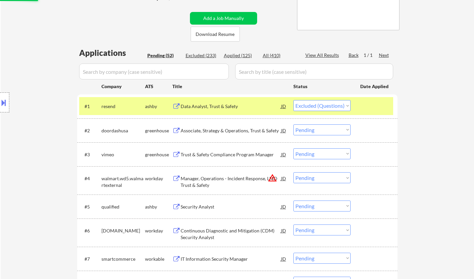
scroll to position [133, 0]
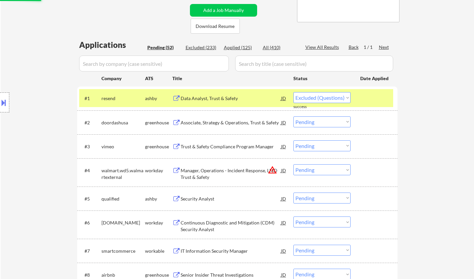
select select ""pending""
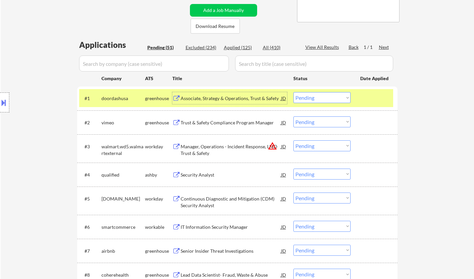
click at [218, 98] on div "Associate, Strategy & Operations, Trust & Safety" at bounding box center [231, 98] width 101 height 7
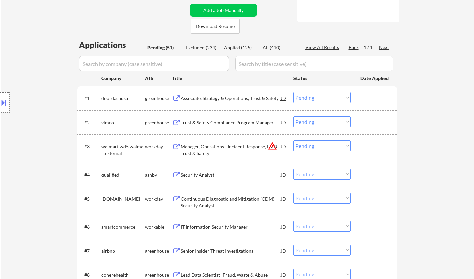
click at [4, 96] on div at bounding box center [4, 103] width 9 height 20
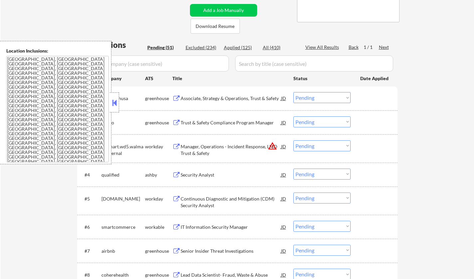
drag, startPoint x: 113, startPoint y: 105, endPoint x: 122, endPoint y: 6, distance: 99.6
click at [114, 105] on button at bounding box center [114, 103] width 7 height 10
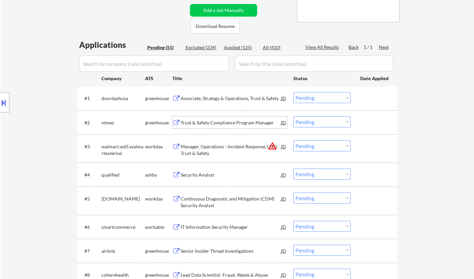
click at [210, 124] on div "Trust & Safety Compliance Program Manager" at bounding box center [231, 122] width 101 height 7
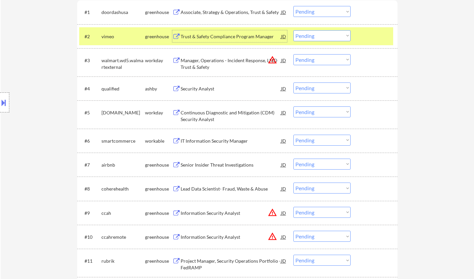
scroll to position [233, 0]
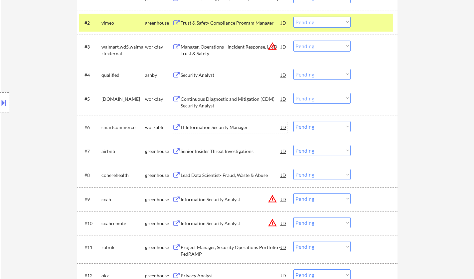
click at [215, 124] on div "IT Information Security Manager" at bounding box center [231, 127] width 101 height 7
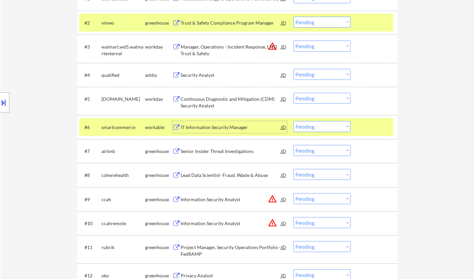
click at [321, 128] on select "Choose an option... Pending Applied Excluded (Questions) Excluded (Expired) Exc…" at bounding box center [322, 126] width 57 height 11
click at [294, 121] on select "Choose an option... Pending Applied Excluded (Questions) Excluded (Expired) Exc…" at bounding box center [322, 126] width 57 height 11
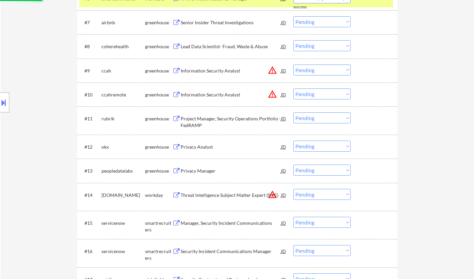
scroll to position [366, 0]
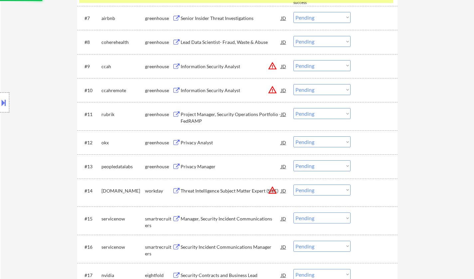
select select ""pending""
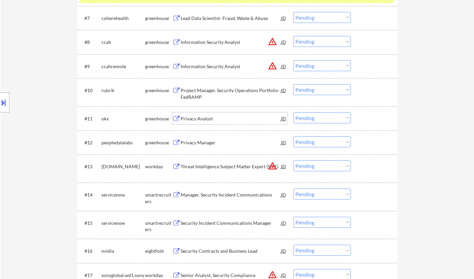
click at [200, 120] on div "Privacy Analyst" at bounding box center [231, 119] width 101 height 7
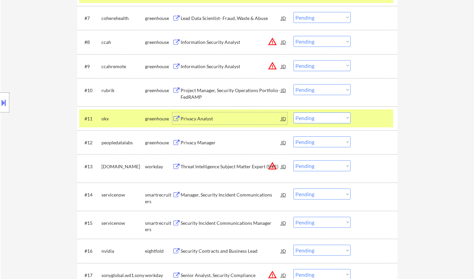
click at [284, 118] on div "JD" at bounding box center [284, 119] width 7 height 12
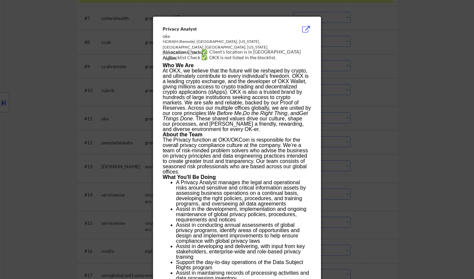
click at [376, 171] on div at bounding box center [237, 139] width 474 height 279
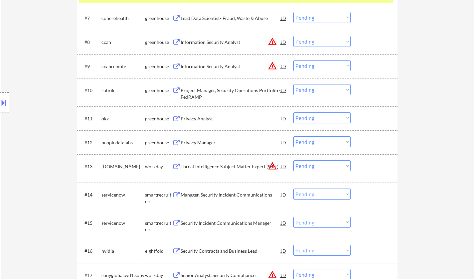
click at [315, 119] on select "Choose an option... Pending Applied Excluded (Questions) Excluded (Expired) Exc…" at bounding box center [322, 118] width 57 height 11
click at [294, 113] on select "Choose an option... Pending Applied Excluded (Questions) Excluded (Expired) Exc…" at bounding box center [322, 118] width 57 height 11
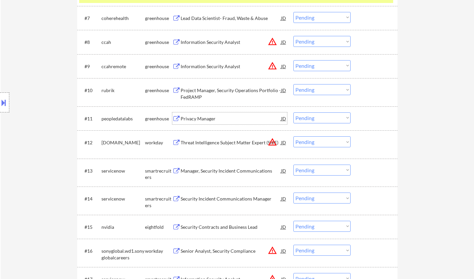
click at [199, 118] on div "Privacy Manager" at bounding box center [231, 119] width 101 height 7
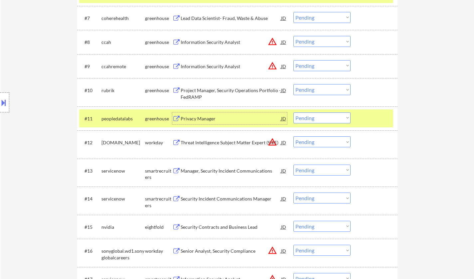
click at [313, 117] on select "Choose an option... Pending Applied Excluded (Questions) Excluded (Expired) Exc…" at bounding box center [322, 118] width 57 height 11
click at [294, 113] on select "Choose an option... Pending Applied Excluded (Questions) Excluded (Expired) Exc…" at bounding box center [322, 118] width 57 height 11
select select ""pending""
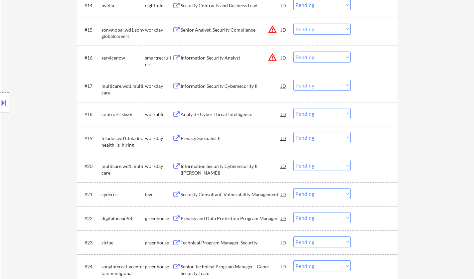
scroll to position [566, 0]
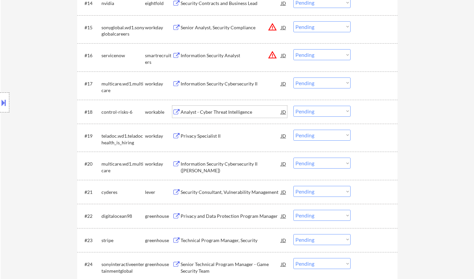
click at [223, 114] on div "Analyst - Cyber Threat Intelligence" at bounding box center [231, 112] width 101 height 7
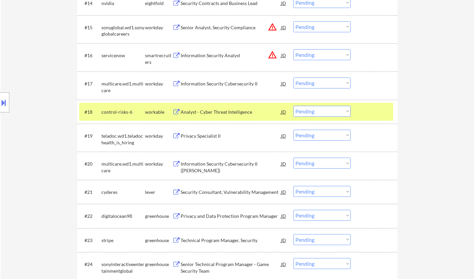
click at [0, 101] on button at bounding box center [3, 102] width 7 height 11
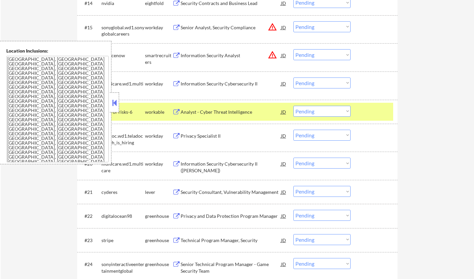
click at [114, 103] on button at bounding box center [114, 103] width 7 height 10
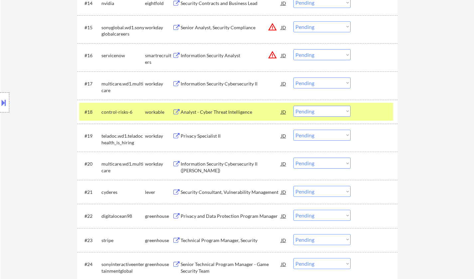
click at [309, 110] on select "Choose an option... Pending Applied Excluded (Questions) Excluded (Expired) Exc…" at bounding box center [322, 111] width 57 height 11
click at [294, 106] on select "Choose an option... Pending Applied Excluded (Questions) Excluded (Expired) Exc…" at bounding box center [322, 111] width 57 height 11
select select ""pending""
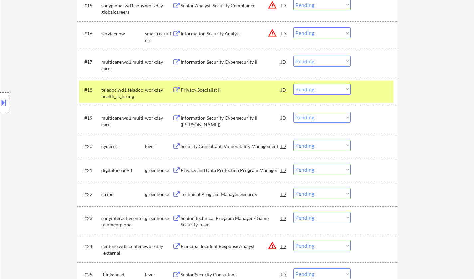
scroll to position [632, 0]
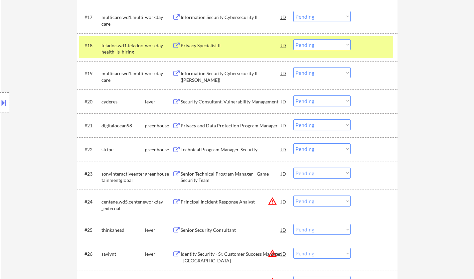
click at [215, 148] on div "Technical Program Manager, Security" at bounding box center [231, 149] width 101 height 7
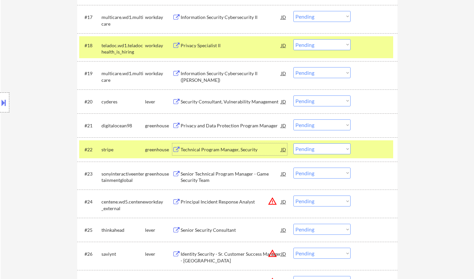
click at [324, 153] on select "Choose an option... Pending Applied Excluded (Questions) Excluded (Expired) Exc…" at bounding box center [322, 148] width 57 height 11
click at [294, 143] on select "Choose an option... Pending Applied Excluded (Questions) Excluded (Expired) Exc…" at bounding box center [322, 148] width 57 height 11
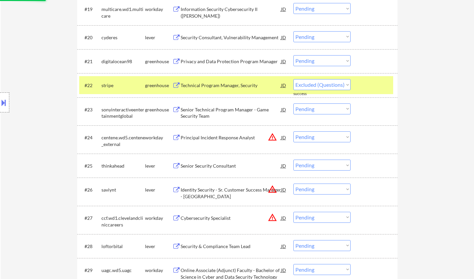
scroll to position [699, 0]
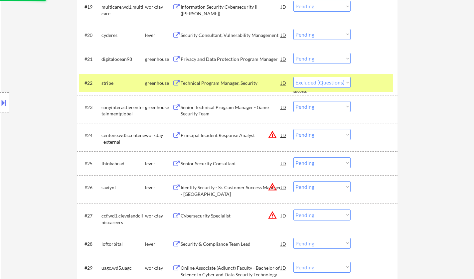
select select ""pending""
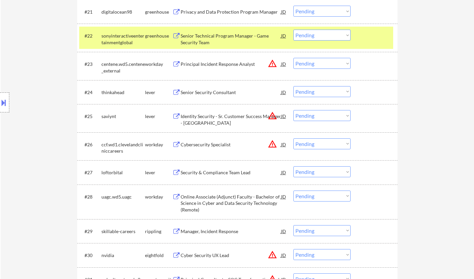
scroll to position [799, 0]
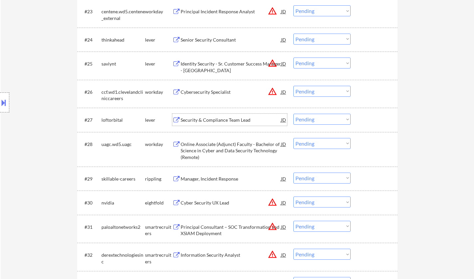
click at [218, 123] on div "Security & Compliance Team Lead" at bounding box center [231, 120] width 101 height 7
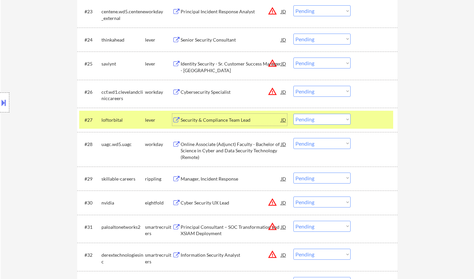
click at [318, 115] on select "Choose an option... Pending Applied Excluded (Questions) Excluded (Expired) Exc…" at bounding box center [322, 119] width 57 height 11
click at [294, 114] on select "Choose an option... Pending Applied Excluded (Questions) Excluded (Expired) Exc…" at bounding box center [322, 119] width 57 height 11
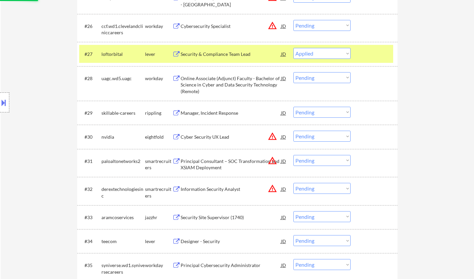
scroll to position [865, 0]
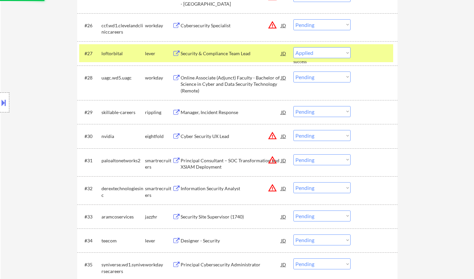
select select ""pending""
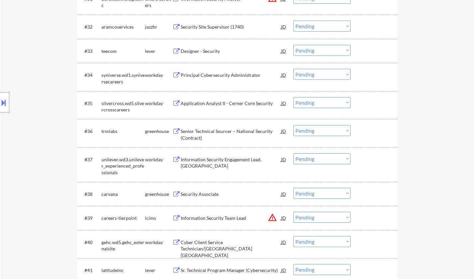
scroll to position [1032, 0]
click at [230, 134] on div "Senior Technical Sourcer – National Security (Contract)" at bounding box center [231, 133] width 101 height 13
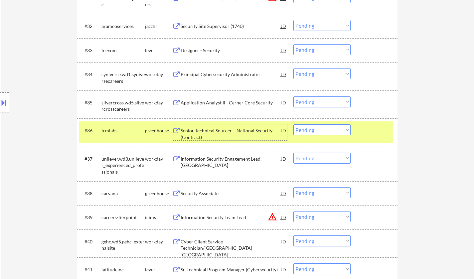
click at [322, 131] on select "Choose an option... Pending Applied Excluded (Questions) Excluded (Expired) Exc…" at bounding box center [322, 129] width 57 height 11
click at [294, 124] on select "Choose an option... Pending Applied Excluded (Questions) Excluded (Expired) Exc…" at bounding box center [322, 129] width 57 height 11
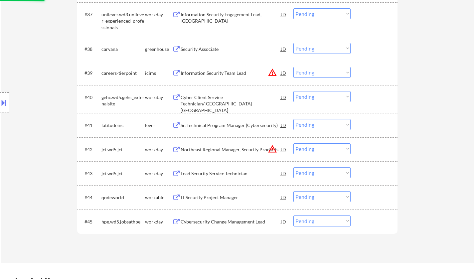
scroll to position [1198, 0]
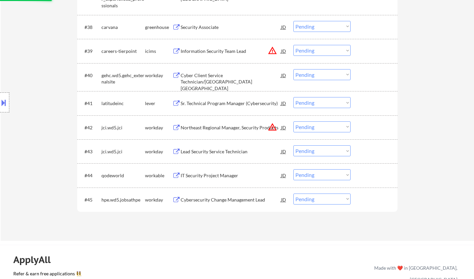
click at [210, 104] on div "Sr. Technical Program Manager (Cybersecurity)" at bounding box center [231, 103] width 101 height 7
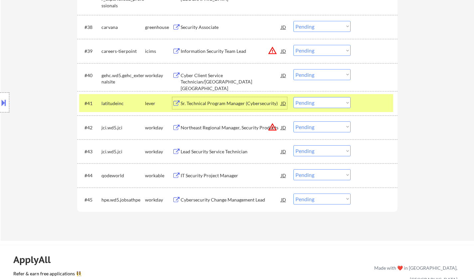
select select ""pending""
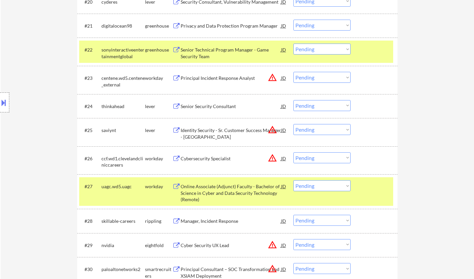
scroll to position [599, 0]
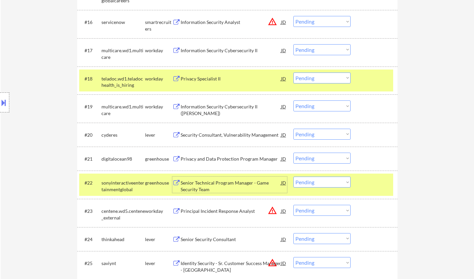
click at [222, 183] on div "Senior Technical Program Manager - Game Security Team" at bounding box center [231, 186] width 101 height 13
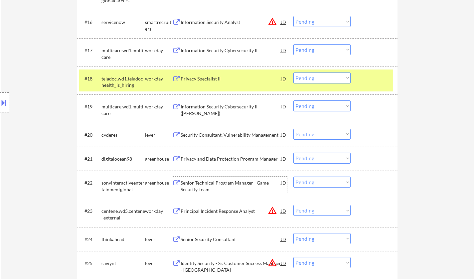
click at [329, 182] on select "Choose an option... Pending Applied Excluded (Questions) Excluded (Expired) Exc…" at bounding box center [322, 182] width 57 height 11
click at [294, 177] on select "Choose an option... Pending Applied Excluded (Questions) Excluded (Expired) Exc…" at bounding box center [322, 182] width 57 height 11
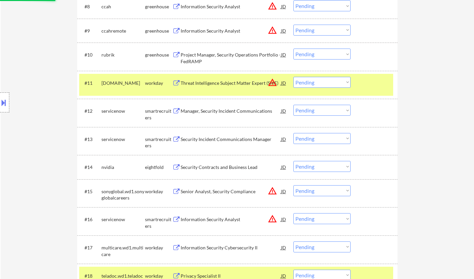
select select ""pending""
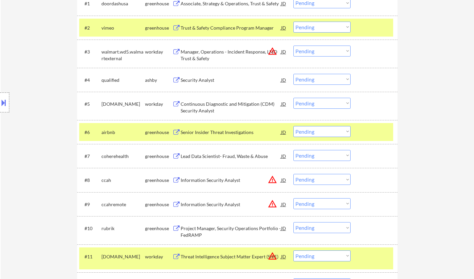
scroll to position [200, 0]
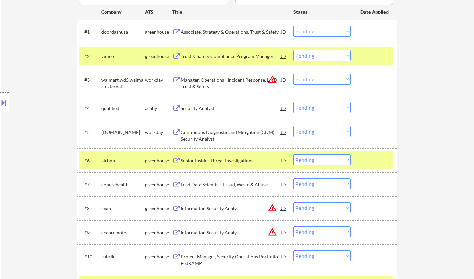
click at [205, 111] on div "Security Analyst" at bounding box center [231, 108] width 101 height 7
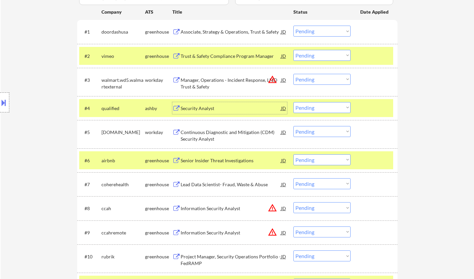
click at [320, 106] on select "Choose an option... Pending Applied Excluded (Questions) Excluded (Expired) Exc…" at bounding box center [322, 107] width 57 height 11
click at [294, 102] on select "Choose an option... Pending Applied Excluded (Questions) Excluded (Expired) Exc…" at bounding box center [322, 107] width 57 height 11
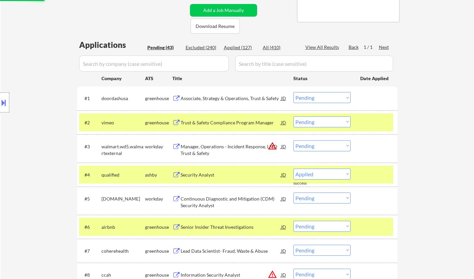
select select ""pending""
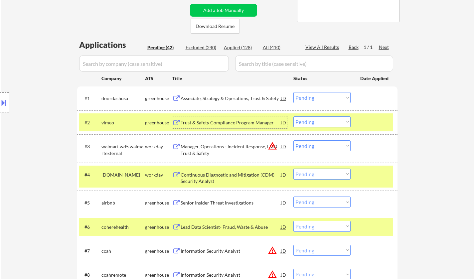
click at [226, 122] on div "Trust & Safety Compliance Program Manager" at bounding box center [231, 122] width 101 height 7
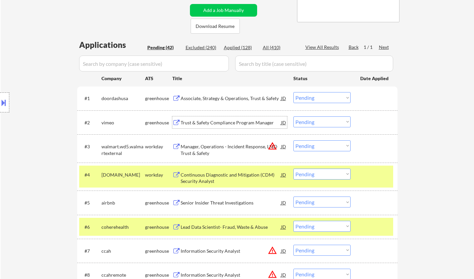
click at [321, 122] on select "Choose an option... Pending Applied Excluded (Questions) Excluded (Expired) Exc…" at bounding box center [322, 122] width 57 height 11
click at [294, 117] on select "Choose an option... Pending Applied Excluded (Questions) Excluded (Expired) Exc…" at bounding box center [322, 122] width 57 height 11
select select ""pending""
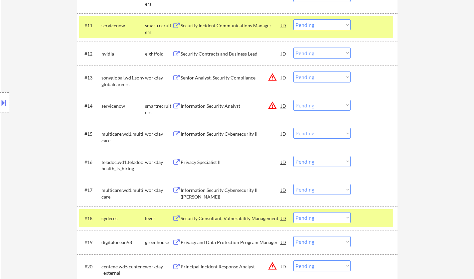
scroll to position [509, 0]
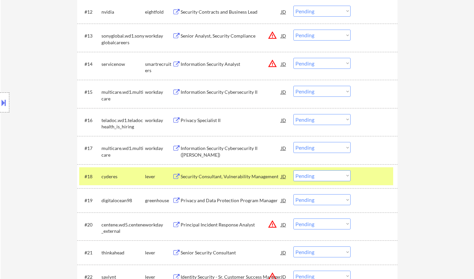
click at [206, 93] on div "Information Security Cybersecurity II" at bounding box center [231, 92] width 101 height 7
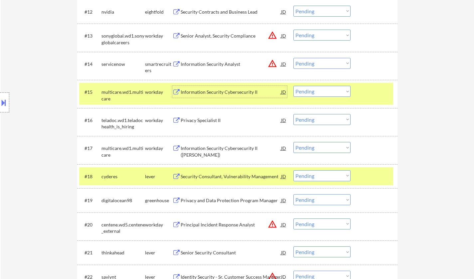
drag, startPoint x: 318, startPoint y: 92, endPoint x: 321, endPoint y: 96, distance: 4.5
click at [318, 92] on select "Choose an option... Pending Applied Excluded (Questions) Excluded (Expired) Exc…" at bounding box center [322, 91] width 57 height 11
click at [294, 86] on select "Choose an option... Pending Applied Excluded (Questions) Excluded (Expired) Exc…" at bounding box center [322, 91] width 57 height 11
select select ""pending""
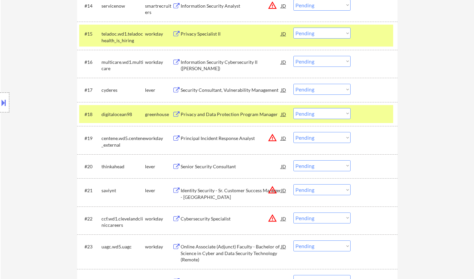
scroll to position [576, 0]
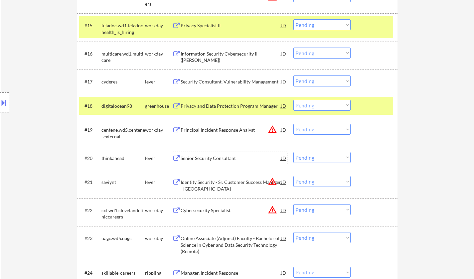
click at [219, 155] on div "Senior Security Consultant" at bounding box center [231, 158] width 101 height 7
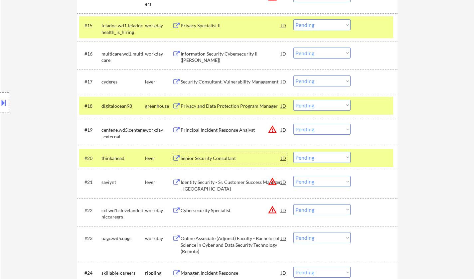
click at [0, 101] on button at bounding box center [3, 102] width 7 height 11
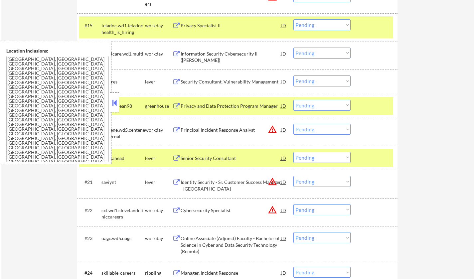
click at [116, 101] on button at bounding box center [114, 103] width 7 height 10
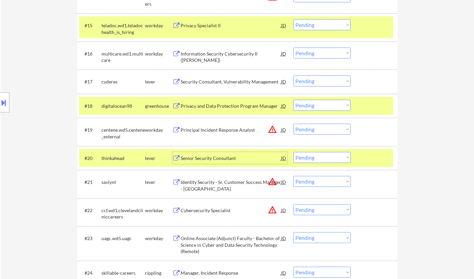
click at [206, 157] on div "Senior Security Consultant" at bounding box center [231, 158] width 101 height 7
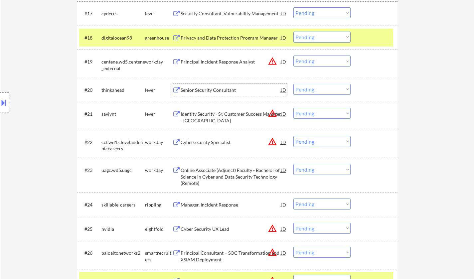
scroll to position [676, 0]
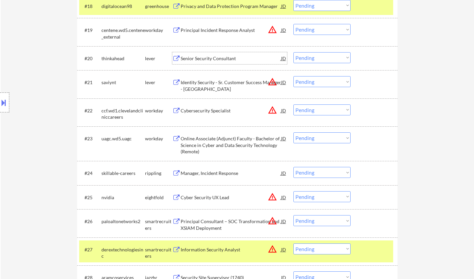
click at [284, 110] on div "JD" at bounding box center [284, 111] width 7 height 12
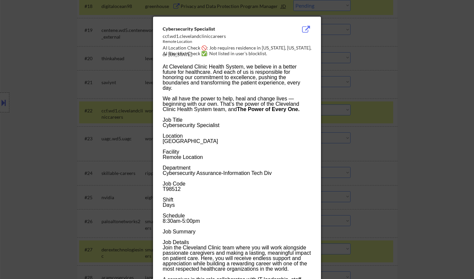
click at [397, 143] on div at bounding box center [237, 139] width 474 height 279
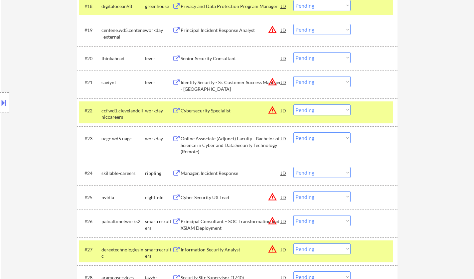
drag, startPoint x: 319, startPoint y: 108, endPoint x: 323, endPoint y: 114, distance: 7.6
click at [319, 108] on select "Choose an option... Pending Applied Excluded (Questions) Excluded (Expired) Exc…" at bounding box center [322, 110] width 57 height 11
click at [294, 105] on select "Choose an option... Pending Applied Excluded (Questions) Excluded (Expired) Exc…" at bounding box center [322, 110] width 57 height 11
select select ""pending""
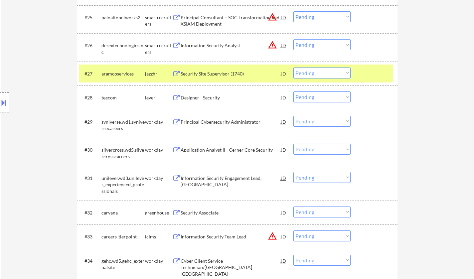
scroll to position [909, 0]
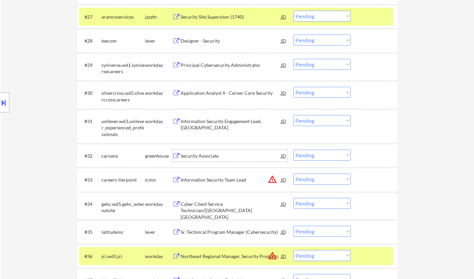
click at [201, 153] on div "Security Associate" at bounding box center [231, 156] width 101 height 7
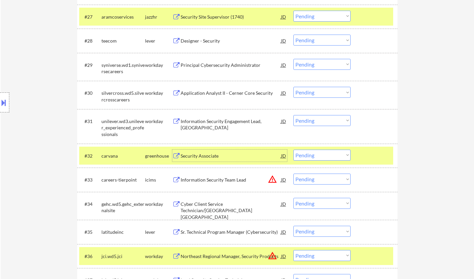
drag, startPoint x: 322, startPoint y: 159, endPoint x: 330, endPoint y: 160, distance: 8.1
click at [322, 159] on select "Choose an option... Pending Applied Excluded (Questions) Excluded (Expired) Exc…" at bounding box center [322, 155] width 57 height 11
click at [294, 150] on select "Choose an option... Pending Applied Excluded (Questions) Excluded (Expired) Exc…" at bounding box center [322, 155] width 57 height 11
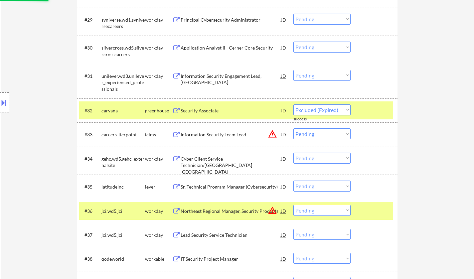
select select ""pending""
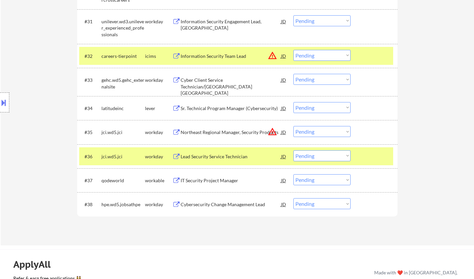
click at [236, 106] on div "Sr. Technical Program Manager (Cybersecurity)" at bounding box center [231, 108] width 101 height 7
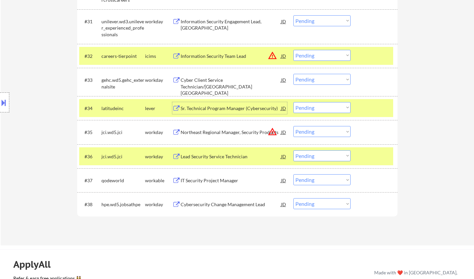
click at [310, 107] on select "Choose an option... Pending Applied Excluded (Questions) Excluded (Expired) Exc…" at bounding box center [322, 107] width 57 height 11
click at [294, 102] on select "Choose an option... Pending Applied Excluded (Questions) Excluded (Expired) Exc…" at bounding box center [322, 107] width 57 height 11
select select ""pending""
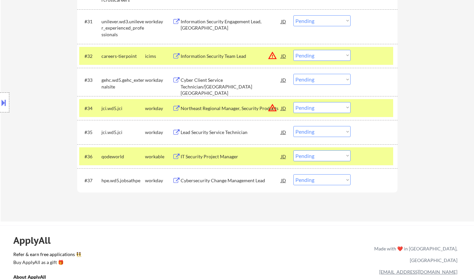
click at [227, 182] on div "Cybersecurity Change Management Lead" at bounding box center [231, 180] width 101 height 7
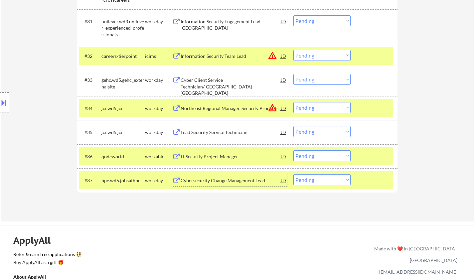
click at [2, 100] on button at bounding box center [3, 102] width 7 height 11
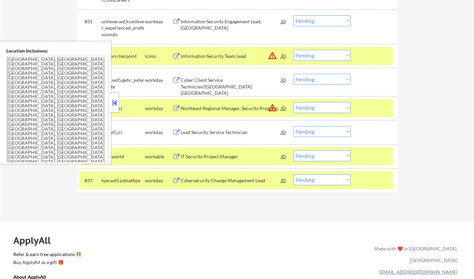
click at [329, 176] on select "Choose an option... Pending Applied Excluded (Questions) Excluded (Expired) Exc…" at bounding box center [322, 179] width 57 height 11
select select ""applied""
click at [294, 174] on select "Choose an option... Pending Applied Excluded (Questions) Excluded (Expired) Exc…" at bounding box center [322, 179] width 57 height 11
click at [112, 98] on div at bounding box center [114, 103] width 9 height 20
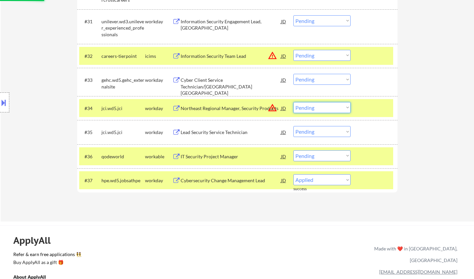
drag, startPoint x: 330, startPoint y: 110, endPoint x: 334, endPoint y: 112, distance: 4.3
click at [330, 110] on select "Choose an option... Pending Applied Excluded (Questions) Excluded (Expired) Exc…" at bounding box center [322, 107] width 57 height 11
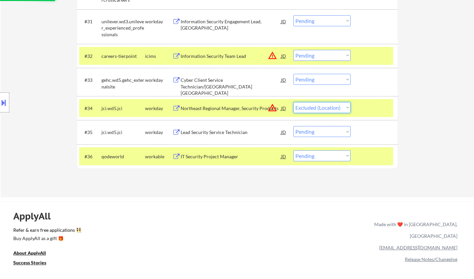
click at [294, 102] on select "Choose an option... Pending Applied Excluded (Questions) Excluded (Expired) Exc…" at bounding box center [322, 107] width 57 height 11
click at [313, 50] on select "Choose an option... Pending Applied Excluded (Questions) Excluded (Expired) Exc…" at bounding box center [322, 55] width 57 height 11
select select ""pending""
select select ""excluded__location_""
click at [294, 50] on select "Choose an option... Pending Applied Excluded (Questions) Excluded (Expired) Exc…" at bounding box center [322, 55] width 57 height 11
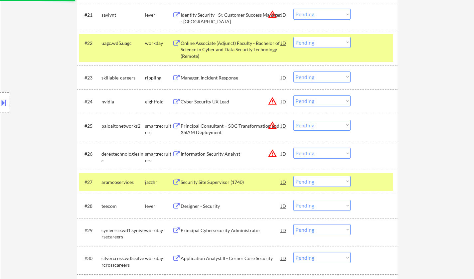
scroll to position [742, 0]
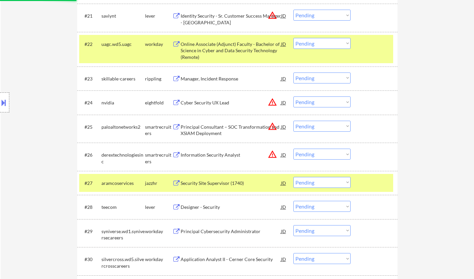
click at [322, 103] on select "Choose an option... Pending Applied Excluded (Questions) Excluded (Expired) Exc…" at bounding box center [322, 102] width 57 height 11
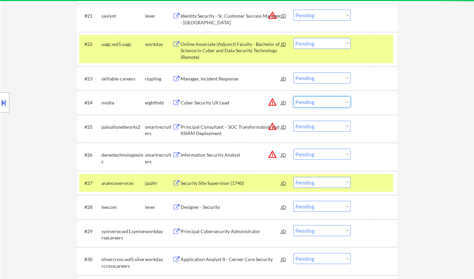
select select ""excluded__location_""
click at [294, 97] on select "Choose an option... Pending Applied Excluded (Questions) Excluded (Expired) Exc…" at bounding box center [322, 102] width 57 height 11
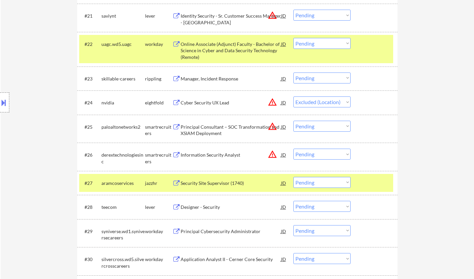
select select ""pending""
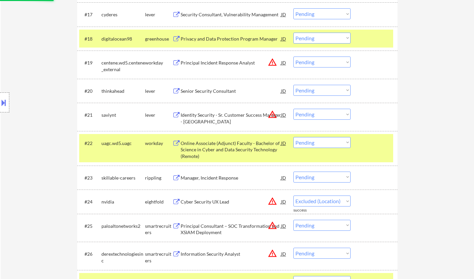
scroll to position [642, 0]
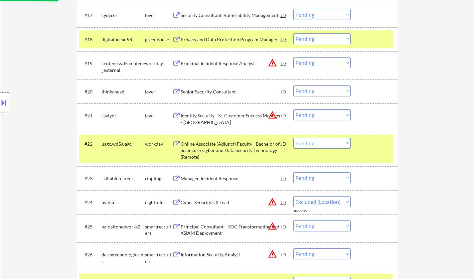
select select ""pending""
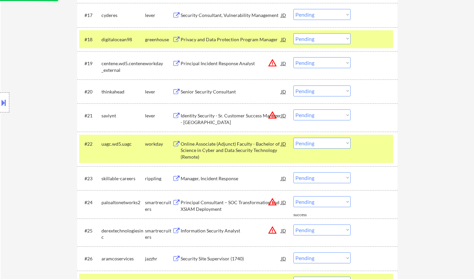
drag, startPoint x: 322, startPoint y: 113, endPoint x: 326, endPoint y: 115, distance: 4.2
click at [322, 113] on select "Choose an option... Pending Applied Excluded (Questions) Excluded (Expired) Exc…" at bounding box center [322, 115] width 57 height 11
click at [294, 110] on select "Choose an option... Pending Applied Excluded (Questions) Excluded (Expired) Exc…" at bounding box center [322, 115] width 57 height 11
drag, startPoint x: 316, startPoint y: 64, endPoint x: 319, endPoint y: 67, distance: 4.7
click at [316, 64] on select "Choose an option... Pending Applied Excluded (Questions) Excluded (Expired) Exc…" at bounding box center [322, 62] width 57 height 11
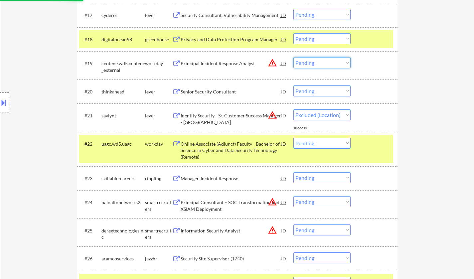
select select ""pending""
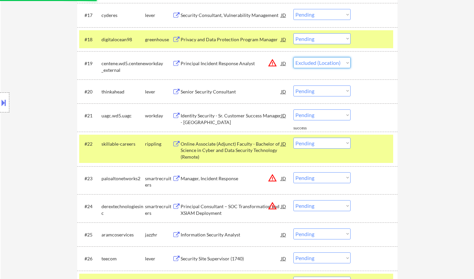
click at [294, 57] on select "Choose an option... Pending Applied Excluded (Questions) Excluded (Expired) Exc…" at bounding box center [322, 62] width 57 height 11
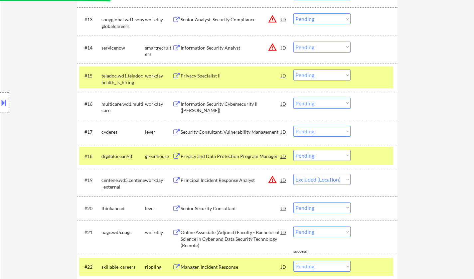
scroll to position [476, 0]
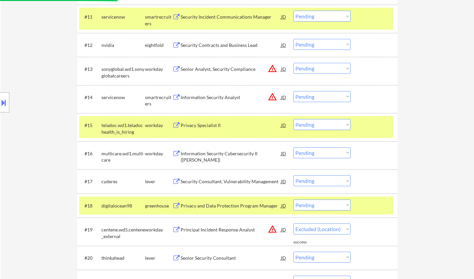
select select ""pending""
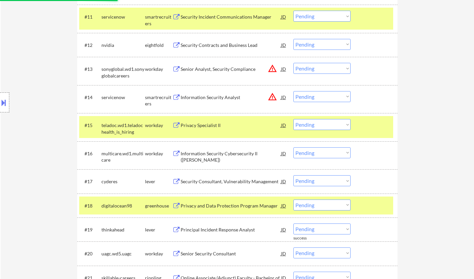
drag, startPoint x: 318, startPoint y: 66, endPoint x: 321, endPoint y: 74, distance: 7.7
click at [318, 66] on select "Choose an option... Pending Applied Excluded (Questions) Excluded (Expired) Exc…" at bounding box center [322, 68] width 57 height 11
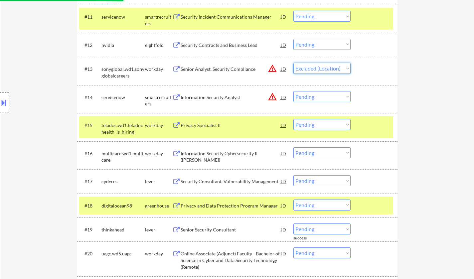
click at [294, 63] on select "Choose an option... Pending Applied Excluded (Questions) Excluded (Expired) Exc…" at bounding box center [322, 68] width 57 height 11
click at [320, 97] on select "Choose an option... Pending Applied Excluded (Questions) Excluded (Expired) Exc…" at bounding box center [322, 96] width 57 height 11
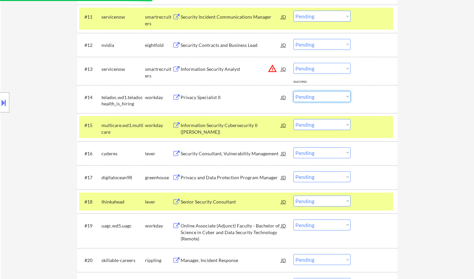
click at [319, 71] on select "Choose an option... Pending Applied Excluded (Questions) Excluded (Expired) Exc…" at bounding box center [322, 68] width 57 height 11
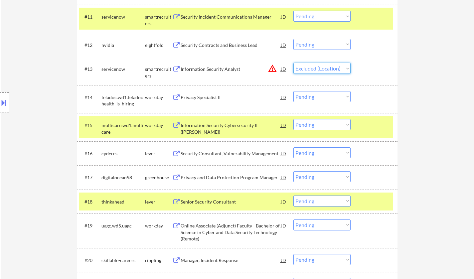
click at [294, 63] on select "Choose an option... Pending Applied Excluded (Questions) Excluded (Expired) Exc…" at bounding box center [322, 68] width 57 height 11
click at [327, 69] on select "Choose an option... Pending Applied Excluded (Questions) Excluded (Expired) Exc…" at bounding box center [322, 68] width 57 height 11
click at [398, 102] on div "← Return to /applysquad Mailslurp Inbox Job Search Builder Chris Newcomb User E…" at bounding box center [238, 59] width 332 height 1017
select select ""pending""
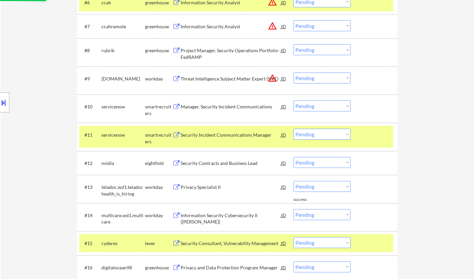
scroll to position [310, 0]
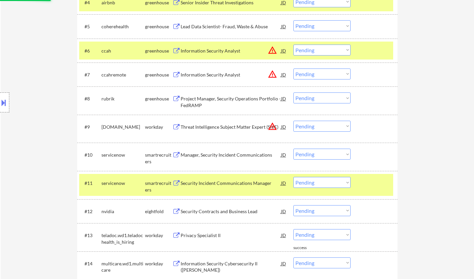
click at [317, 76] on select "Choose an option... Pending Applied Excluded (Questions) Excluded (Expired) Exc…" at bounding box center [322, 74] width 57 height 11
click at [294, 69] on select "Choose an option... Pending Applied Excluded (Questions) Excluded (Expired) Exc…" at bounding box center [322, 74] width 57 height 11
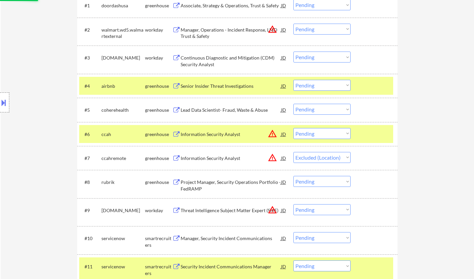
scroll to position [176, 0]
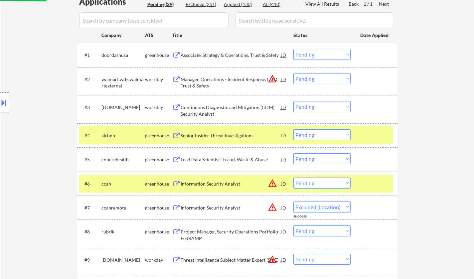
click at [315, 80] on select "Choose an option... Pending Applied Excluded (Questions) Excluded (Expired) Exc…" at bounding box center [322, 78] width 57 height 11
select select ""pending""
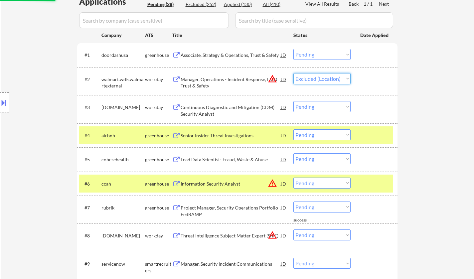
click at [294, 73] on select "Choose an option... Pending Applied Excluded (Questions) Excluded (Expired) Exc…" at bounding box center [322, 78] width 57 height 11
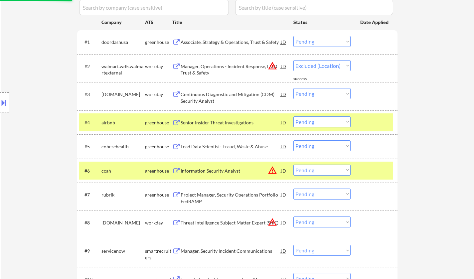
scroll to position [210, 0]
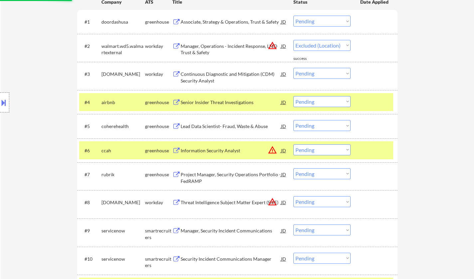
select select ""pending""
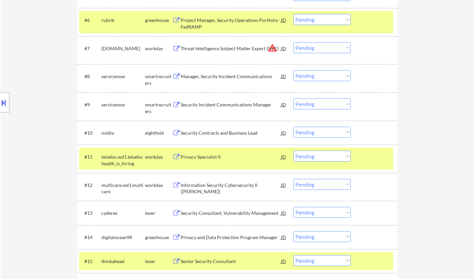
scroll to position [343, 0]
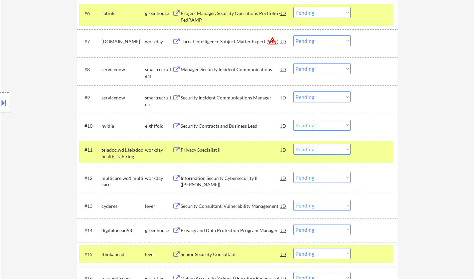
click at [329, 101] on select "Choose an option... Pending Applied Excluded (Questions) Excluded (Expired) Exc…" at bounding box center [322, 97] width 57 height 11
click at [294, 92] on select "Choose an option... Pending Applied Excluded (Questions) Excluded (Expired) Exc…" at bounding box center [322, 97] width 57 height 11
select select ""pending""
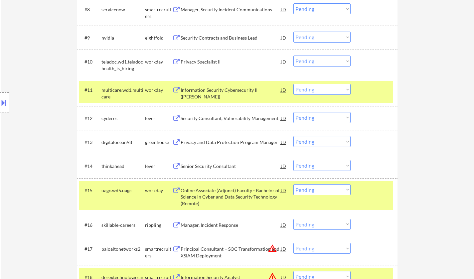
scroll to position [409, 0]
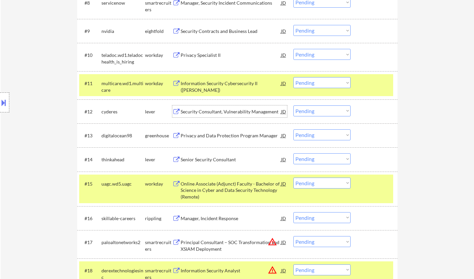
click at [234, 110] on div "Security Consultant, Vulnerability Management" at bounding box center [231, 112] width 101 height 7
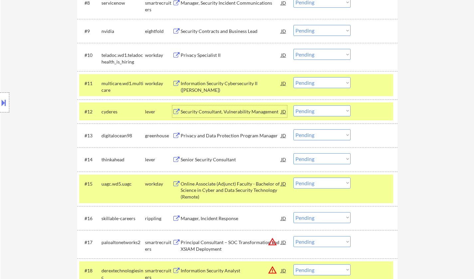
drag, startPoint x: 323, startPoint y: 109, endPoint x: 322, endPoint y: 114, distance: 5.8
click at [323, 109] on select "Choose an option... Pending Applied Excluded (Questions) Excluded (Expired) Exc…" at bounding box center [322, 111] width 57 height 11
click at [294, 106] on select "Choose an option... Pending Applied Excluded (Questions) Excluded (Expired) Exc…" at bounding box center [322, 111] width 57 height 11
select select ""pending""
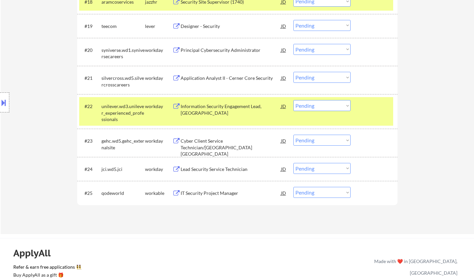
scroll to position [676, 0]
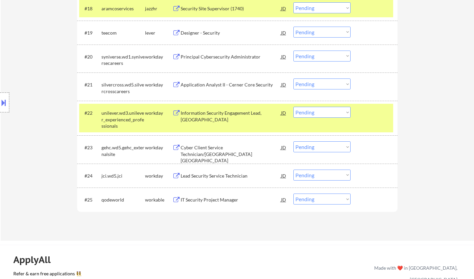
click at [223, 111] on div "Information Security Engagement Lead, Americas" at bounding box center [231, 116] width 101 height 13
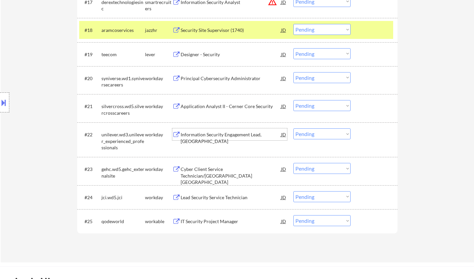
scroll to position [642, 0]
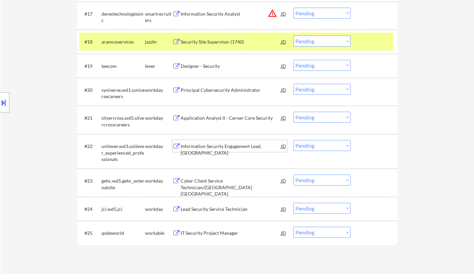
drag, startPoint x: 311, startPoint y: 64, endPoint x: 312, endPoint y: 69, distance: 4.5
click at [311, 64] on select "Choose an option... Pending Applied Excluded (Questions) Excluded (Expired) Exc…" at bounding box center [322, 65] width 57 height 11
click at [294, 60] on select "Choose an option... Pending Applied Excluded (Questions) Excluded (Expired) Exc…" at bounding box center [322, 65] width 57 height 11
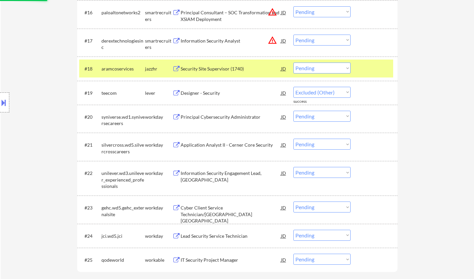
scroll to position [576, 0]
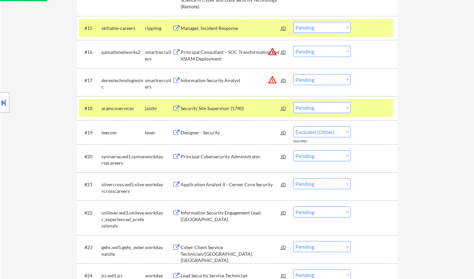
select select ""pending""
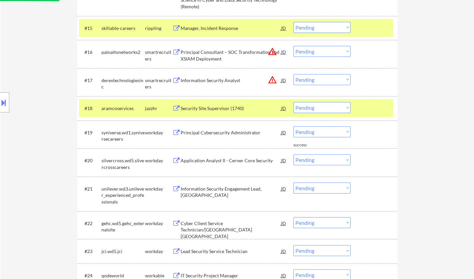
drag, startPoint x: 317, startPoint y: 79, endPoint x: 321, endPoint y: 83, distance: 5.9
click at [317, 79] on select "Choose an option... Pending Applied Excluded (Questions) Excluded (Expired) Exc…" at bounding box center [322, 79] width 57 height 11
click at [294, 74] on select "Choose an option... Pending Applied Excluded (Questions) Excluded (Expired) Exc…" at bounding box center [322, 79] width 57 height 11
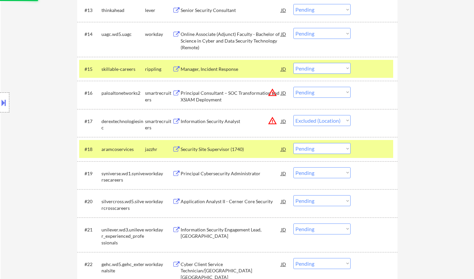
scroll to position [476, 0]
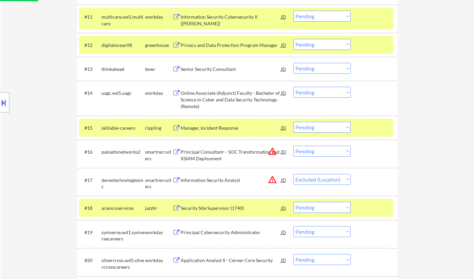
click at [316, 148] on select "Choose an option... Pending Applied Excluded (Questions) Excluded (Expired) Exc…" at bounding box center [322, 151] width 57 height 11
select select ""pending""
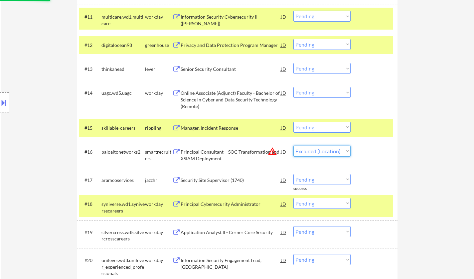
click at [294, 146] on select "Choose an option... Pending Applied Excluded (Questions) Excluded (Expired) Exc…" at bounding box center [322, 151] width 57 height 11
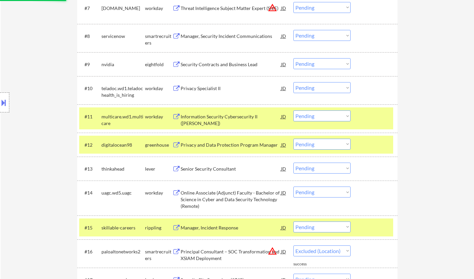
select select ""pending""
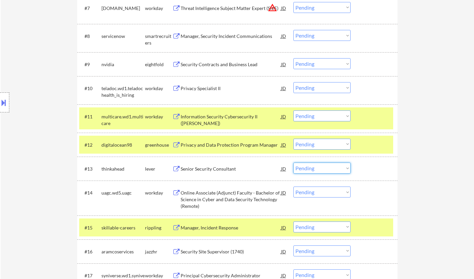
drag, startPoint x: 336, startPoint y: 168, endPoint x: 338, endPoint y: 173, distance: 4.5
click at [336, 168] on select "Choose an option... Pending Applied Excluded (Questions) Excluded (Expired) Exc…" at bounding box center [322, 168] width 57 height 11
click at [294, 163] on select "Choose an option... Pending Applied Excluded (Questions) Excluded (Expired) Exc…" at bounding box center [322, 168] width 57 height 11
select select ""pending""
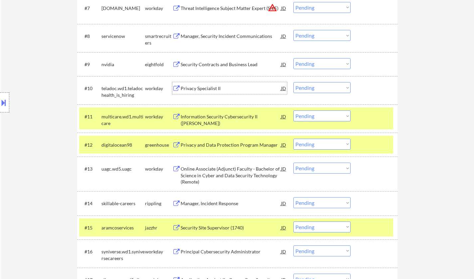
click at [205, 89] on div "Privacy Specialist II" at bounding box center [231, 88] width 101 height 7
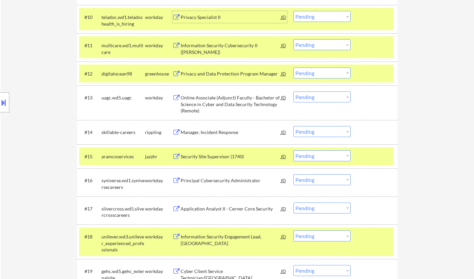
scroll to position [543, 0]
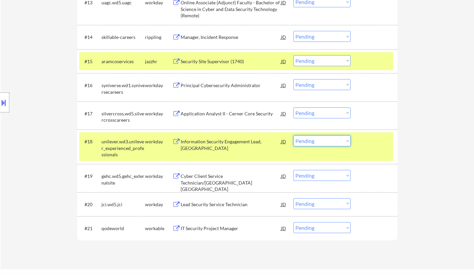
click at [331, 142] on select "Choose an option... Pending Applied Excluded (Questions) Excluded (Expired) Exc…" at bounding box center [322, 140] width 57 height 11
click at [294, 135] on select "Choose an option... Pending Applied Excluded (Questions) Excluded (Expired) Exc…" at bounding box center [322, 140] width 57 height 11
select select ""pending""
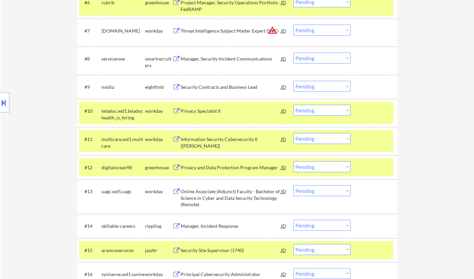
scroll to position [343, 0]
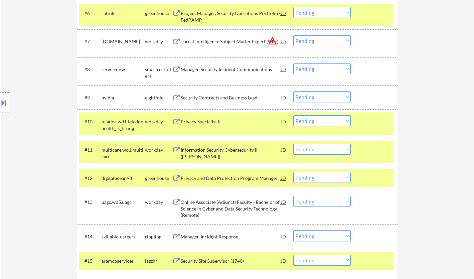
click at [326, 119] on select "Choose an option... Pending Applied Excluded (Questions) Excluded (Expired) Exc…" at bounding box center [322, 121] width 57 height 11
click at [294, 116] on select "Choose an option... Pending Applied Excluded (Questions) Excluded (Expired) Exc…" at bounding box center [322, 121] width 57 height 11
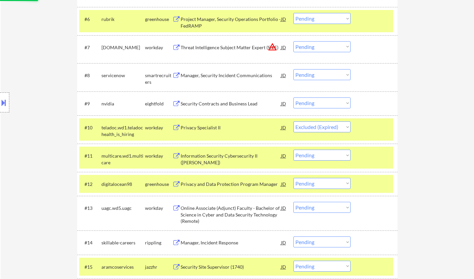
scroll to position [276, 0]
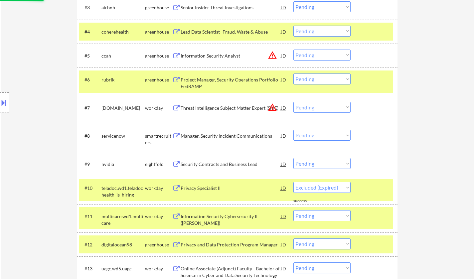
click at [310, 102] on div "#7 motorolasolutions.wd5.careers workday Threat Intelligence Subject Matter Exp…" at bounding box center [236, 110] width 314 height 22
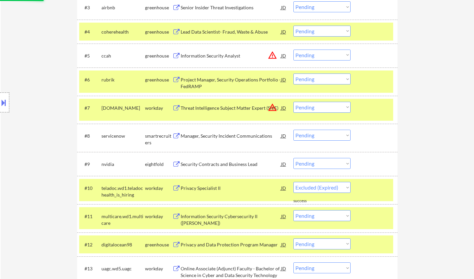
select select ""pending""
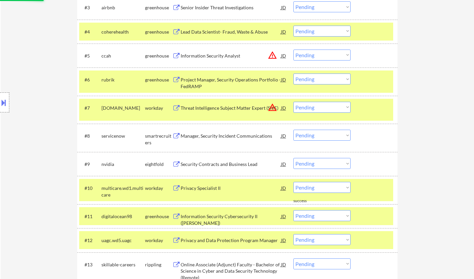
click at [313, 103] on select "Choose an option... Pending Applied Excluded (Questions) Excluded (Expired) Exc…" at bounding box center [322, 107] width 57 height 11
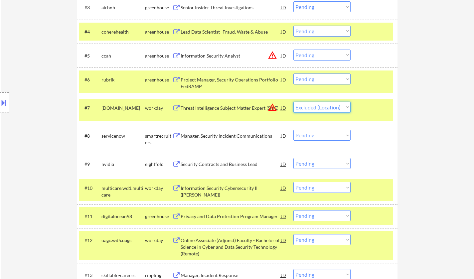
click at [294, 102] on select "Choose an option... Pending Applied Excluded (Questions) Excluded (Expired) Exc…" at bounding box center [322, 107] width 57 height 11
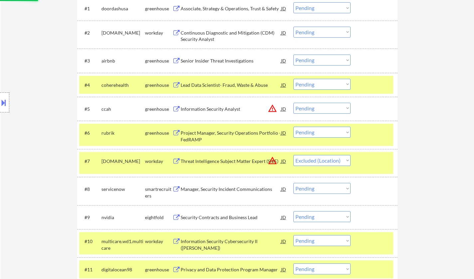
scroll to position [210, 0]
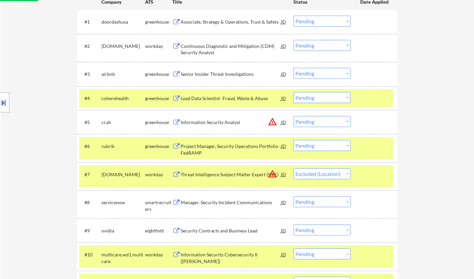
click at [318, 121] on select "Choose an option... Pending Applied Excluded (Questions) Excluded (Expired) Exc…" at bounding box center [322, 121] width 57 height 11
select select ""pending""
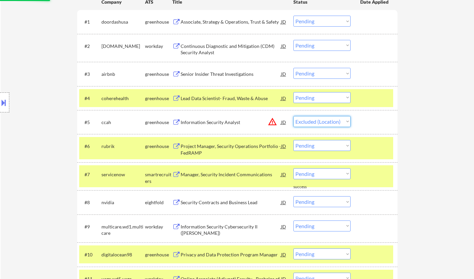
click at [294, 116] on select "Choose an option... Pending Applied Excluded (Questions) Excluded (Expired) Exc…" at bounding box center [322, 121] width 57 height 11
select select ""pending""
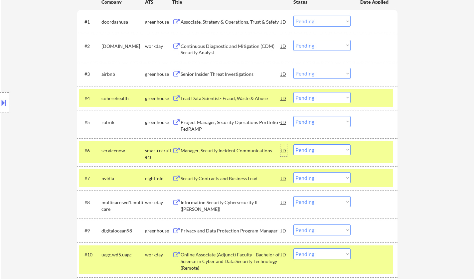
click at [282, 155] on div "JD" at bounding box center [284, 150] width 7 height 12
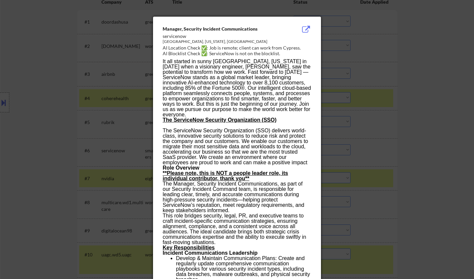
click at [437, 80] on div at bounding box center [237, 139] width 474 height 279
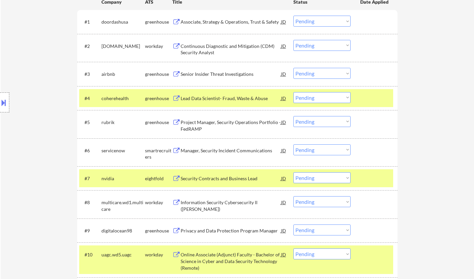
click at [329, 150] on select "Choose an option... Pending Applied Excluded (Questions) Excluded (Expired) Exc…" at bounding box center [322, 149] width 57 height 11
click at [294, 144] on select "Choose an option... Pending Applied Excluded (Questions) Excluded (Expired) Exc…" at bounding box center [322, 149] width 57 height 11
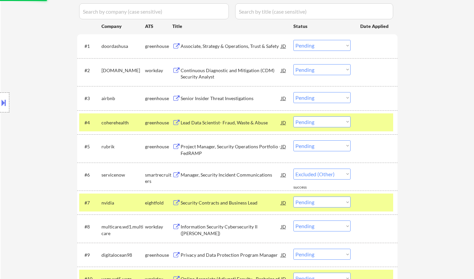
scroll to position [143, 0]
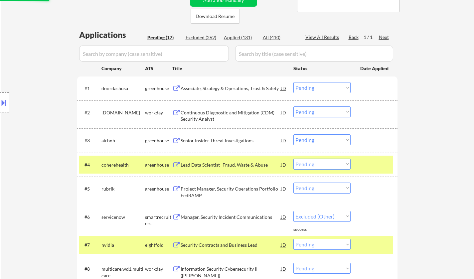
select select ""pending""
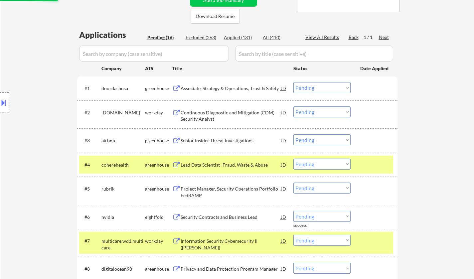
scroll to position [276, 0]
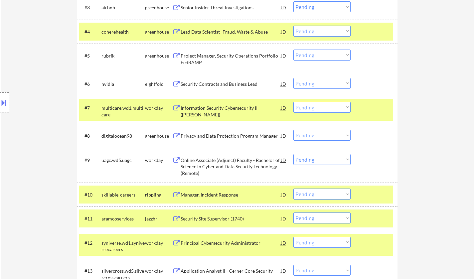
click at [232, 134] on div "Privacy and Data Protection Program Manager" at bounding box center [231, 136] width 101 height 7
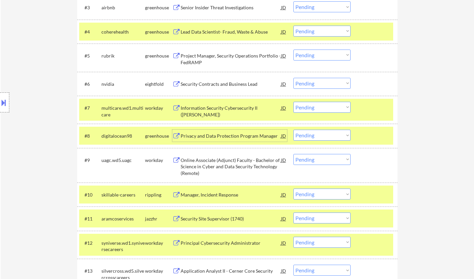
scroll to position [310, 0]
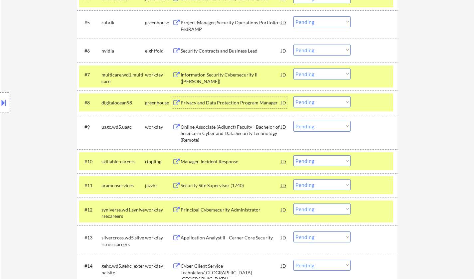
click at [333, 159] on select "Choose an option... Pending Applied Excluded (Questions) Excluded (Expired) Exc…" at bounding box center [322, 160] width 57 height 11
click at [294, 155] on select "Choose an option... Pending Applied Excluded (Questions) Excluded (Expired) Exc…" at bounding box center [322, 160] width 57 height 11
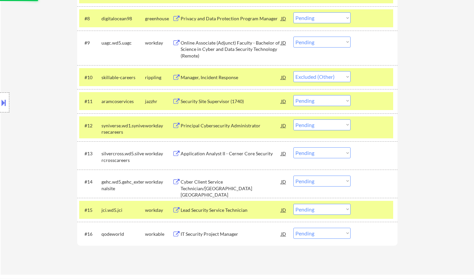
scroll to position [443, 0]
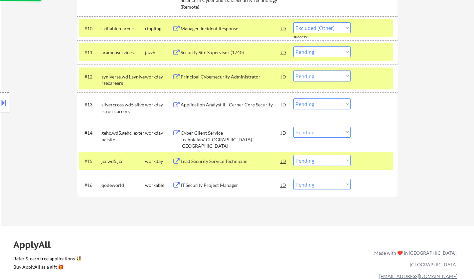
select select ""pending""
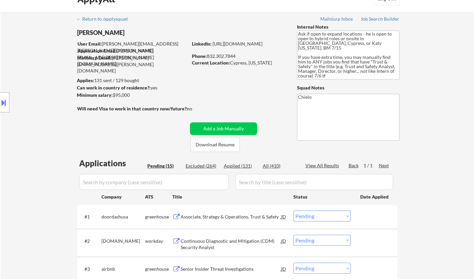
scroll to position [0, 0]
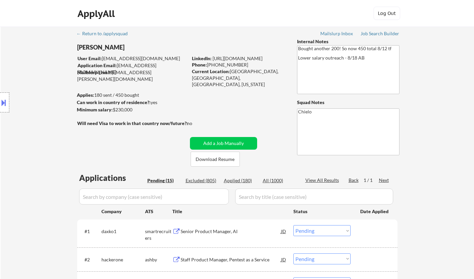
select select ""pending""
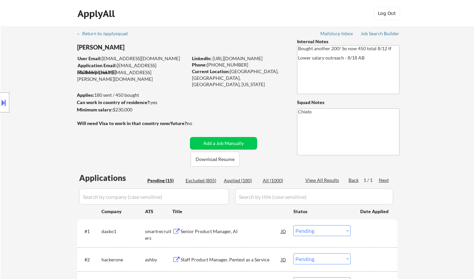
select select ""pending""
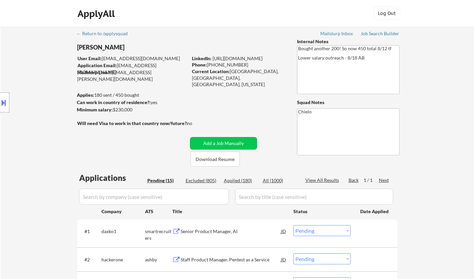
select select ""pending""
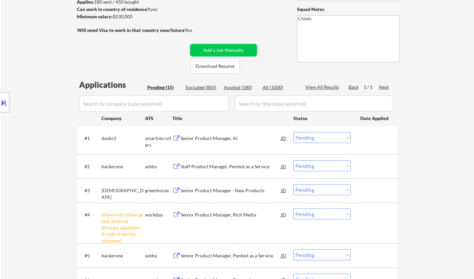
scroll to position [100, 0]
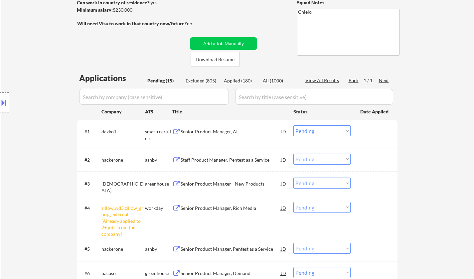
drag, startPoint x: 317, startPoint y: 205, endPoint x: 324, endPoint y: 222, distance: 18.4
click at [317, 206] on select "Choose an option... Pending Applied Excluded (Questions) Excluded (Expired) Exc…" at bounding box center [322, 207] width 57 height 11
click at [294, 202] on select "Choose an option... Pending Applied Excluded (Questions) Excluded (Expired) Exc…" at bounding box center [322, 207] width 57 height 11
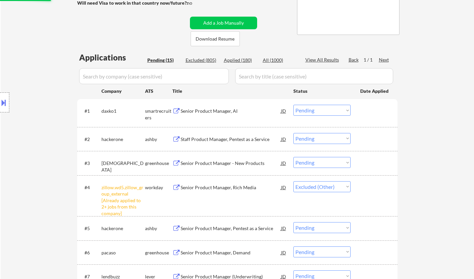
scroll to position [133, 0]
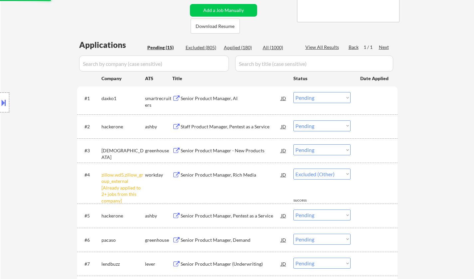
select select ""pending""
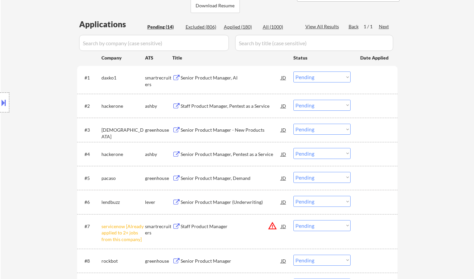
scroll to position [166, 0]
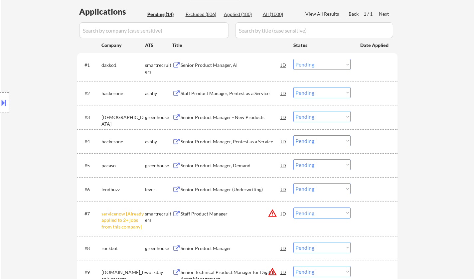
click at [218, 167] on div "Senior Product Manager, Demand" at bounding box center [231, 165] width 101 height 7
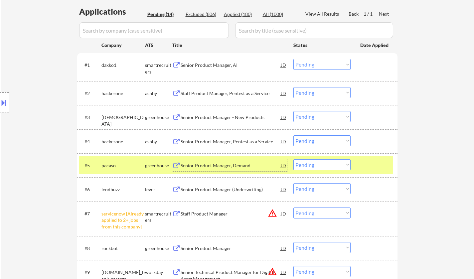
drag, startPoint x: 320, startPoint y: 164, endPoint x: 323, endPoint y: 168, distance: 5.2
click at [320, 164] on select "Choose an option... Pending Applied Excluded (Questions) Excluded (Expired) Exc…" at bounding box center [322, 164] width 57 height 11
click at [294, 159] on select "Choose an option... Pending Applied Excluded (Questions) Excluded (Expired) Exc…" at bounding box center [322, 164] width 57 height 11
select select ""pending""
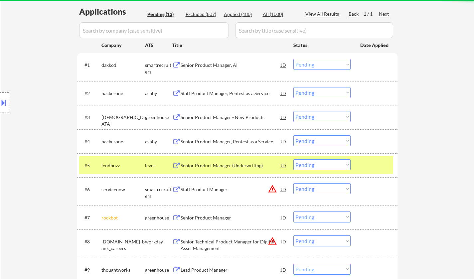
drag, startPoint x: 209, startPoint y: 67, endPoint x: 211, endPoint y: 71, distance: 4.6
click at [209, 67] on div "Senior Product Manager, AI" at bounding box center [231, 65] width 101 height 7
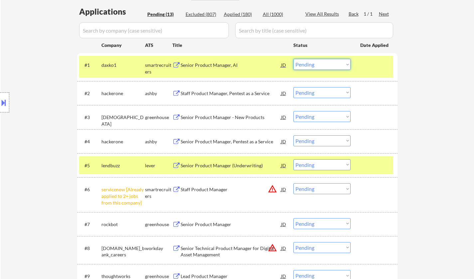
drag, startPoint x: 332, startPoint y: 64, endPoint x: 333, endPoint y: 69, distance: 4.8
click at [332, 64] on select "Choose an option... Pending Applied Excluded (Questions) Excluded (Expired) Exc…" at bounding box center [322, 64] width 57 height 11
click at [294, 59] on select "Choose an option... Pending Applied Excluded (Questions) Excluded (Expired) Exc…" at bounding box center [322, 64] width 57 height 11
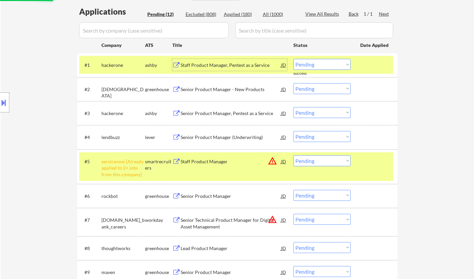
click at [220, 63] on div "Staff Product Manager, Pentest as a Service" at bounding box center [231, 65] width 101 height 7
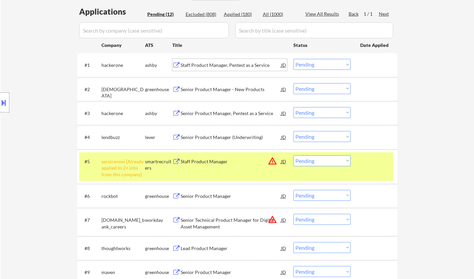
click at [322, 60] on select "Choose an option... Pending Applied Excluded (Questions) Excluded (Expired) Exc…" at bounding box center [322, 64] width 57 height 11
click at [294, 59] on select "Choose an option... Pending Applied Excluded (Questions) Excluded (Expired) Exc…" at bounding box center [322, 64] width 57 height 11
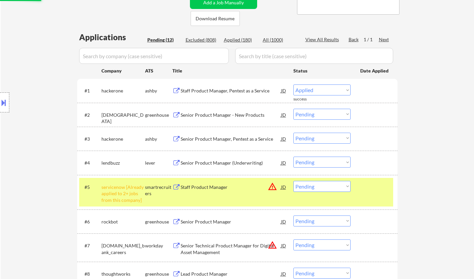
scroll to position [133, 0]
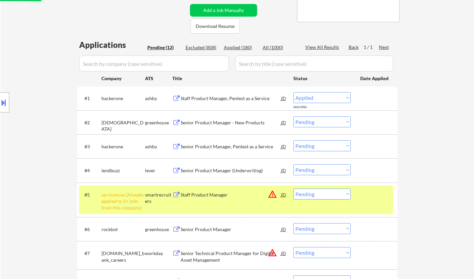
select select ""pending""
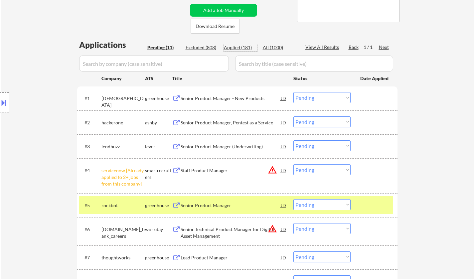
click at [236, 47] on div "Applied (181)" at bounding box center [240, 47] width 33 height 7
select select ""applied""
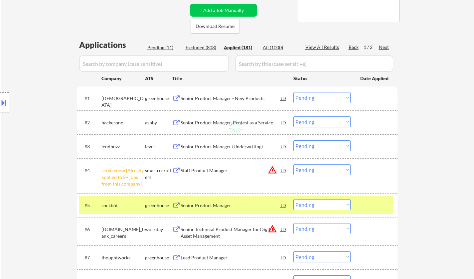
select select ""applied""
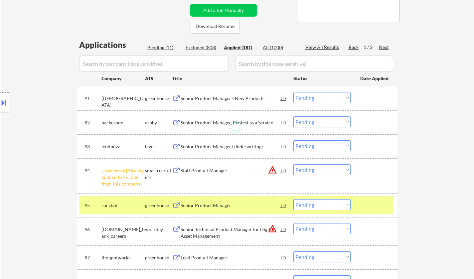
select select ""applied""
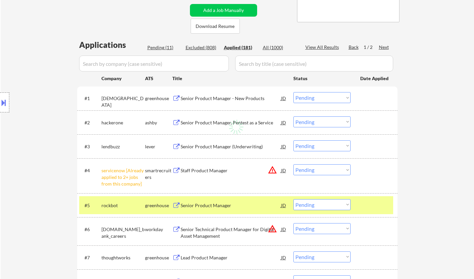
select select ""applied""
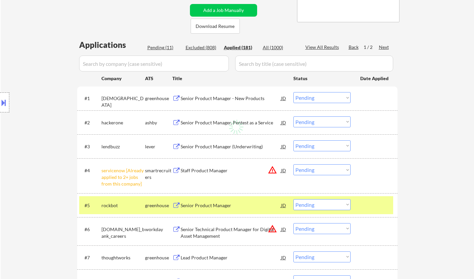
select select ""applied""
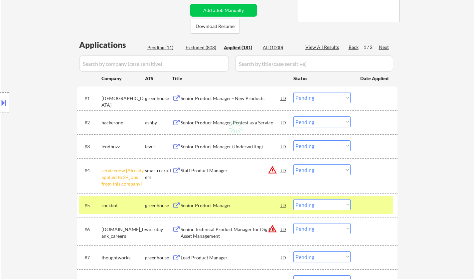
select select ""applied""
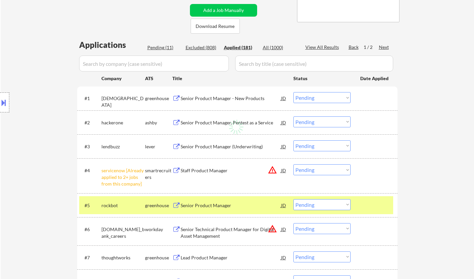
select select ""applied""
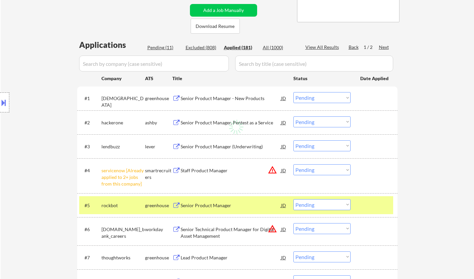
select select ""applied""
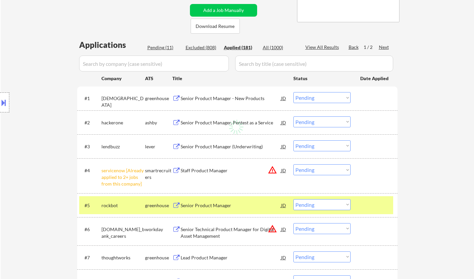
select select ""applied""
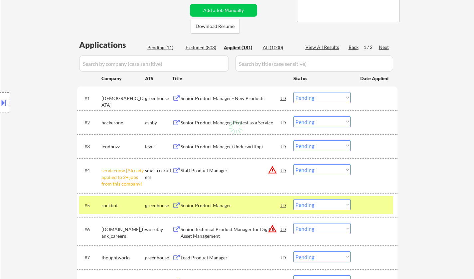
select select ""applied""
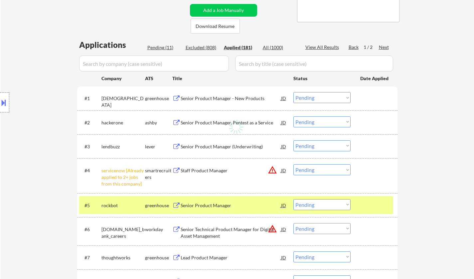
select select ""applied""
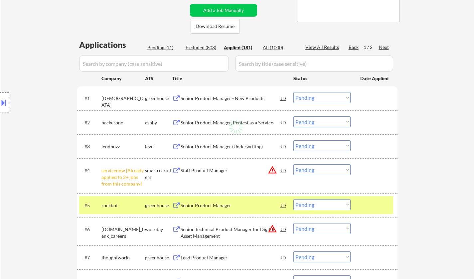
select select ""applied""
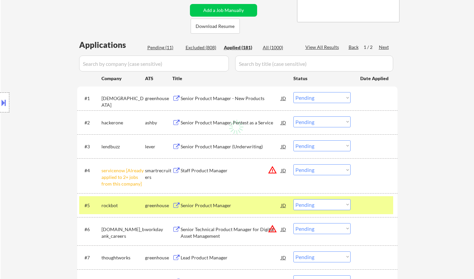
select select ""applied""
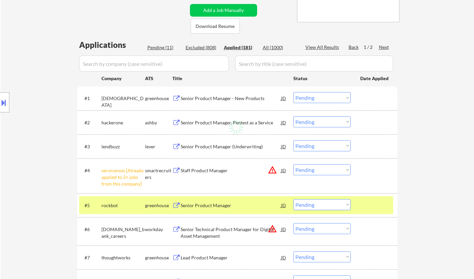
select select ""applied""
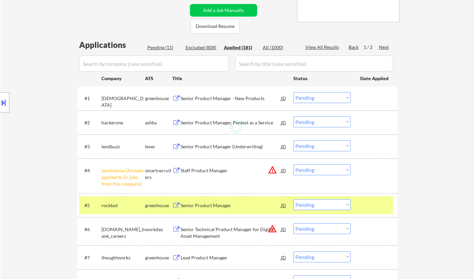
select select ""applied""
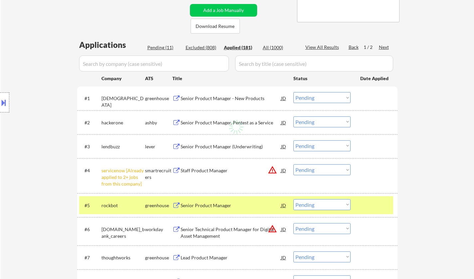
select select ""applied""
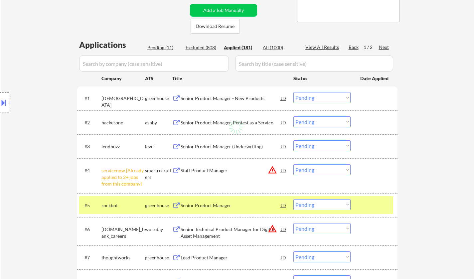
select select ""applied""
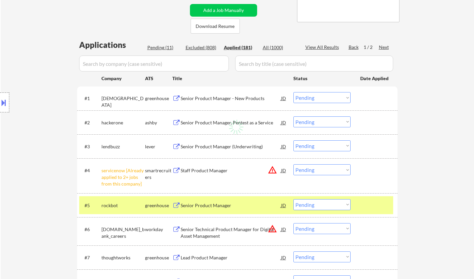
select select ""applied""
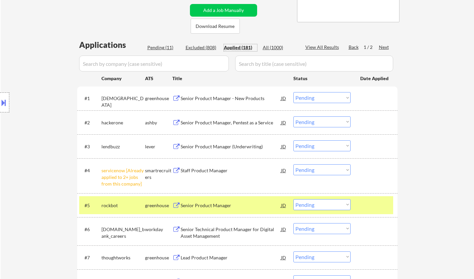
select select ""applied""
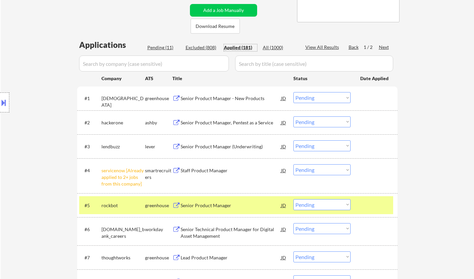
select select ""applied""
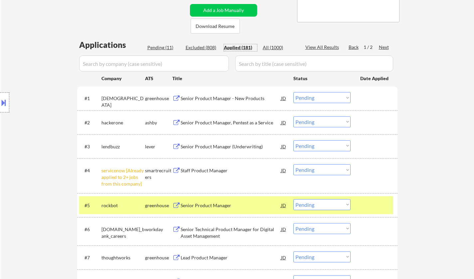
select select ""applied""
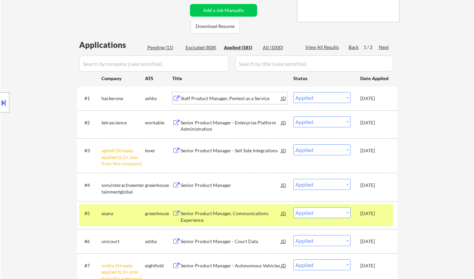
click at [231, 98] on div "Staff Product Manager, Pentest as a Service" at bounding box center [231, 98] width 101 height 7
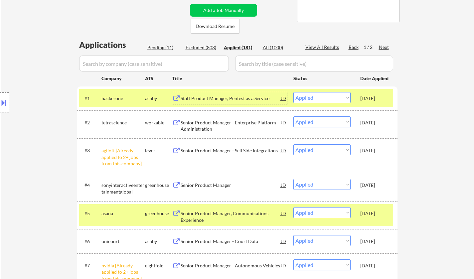
click at [156, 46] on div "Pending (11)" at bounding box center [163, 47] width 33 height 7
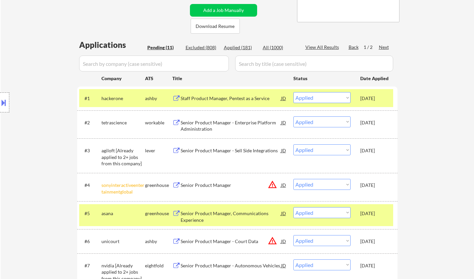
select select ""pending""
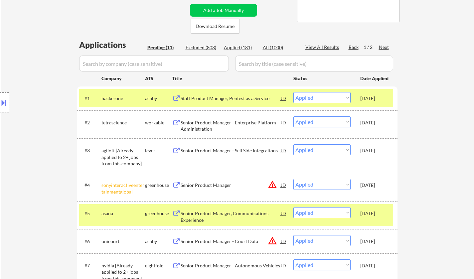
select select ""pending""
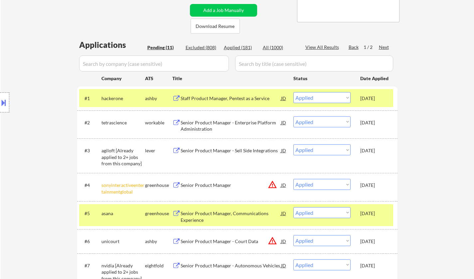
select select ""pending""
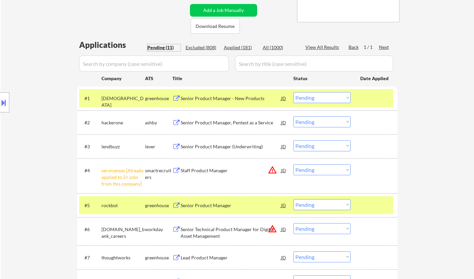
drag, startPoint x: 311, startPoint y: 172, endPoint x: 317, endPoint y: 174, distance: 6.1
click at [311, 172] on select "Choose an option... Pending Applied Excluded (Questions) Excluded (Expired) Exc…" at bounding box center [322, 169] width 57 height 11
click at [294, 164] on select "Choose an option... Pending Applied Excluded (Questions) Excluded (Expired) Exc…" at bounding box center [322, 169] width 57 height 11
select select ""pending""
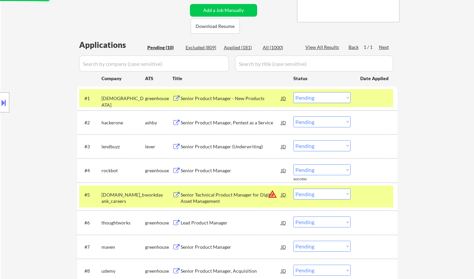
click at [224, 144] on div "Senior Product Manager (Underwriting)" at bounding box center [231, 146] width 101 height 7
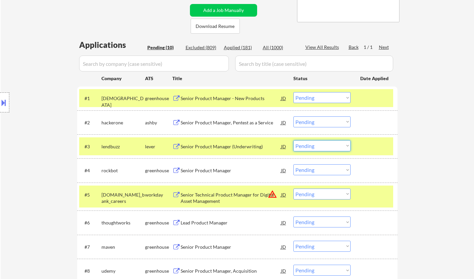
click at [325, 150] on select "Choose an option... Pending Applied Excluded (Questions) Excluded (Expired) Exc…" at bounding box center [322, 145] width 57 height 11
click at [294, 140] on select "Choose an option... Pending Applied Excluded (Questions) Excluded (Expired) Exc…" at bounding box center [322, 145] width 57 height 11
select select ""pending""
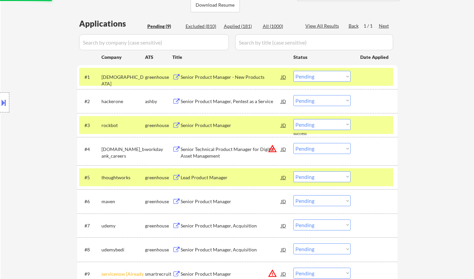
scroll to position [166, 0]
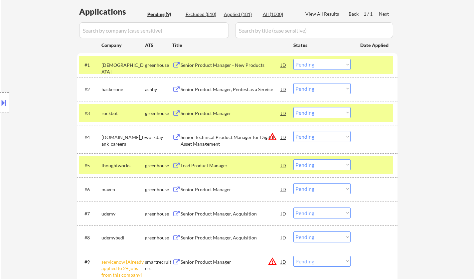
click at [206, 169] on div "Lead Product Manager" at bounding box center [231, 165] width 101 height 12
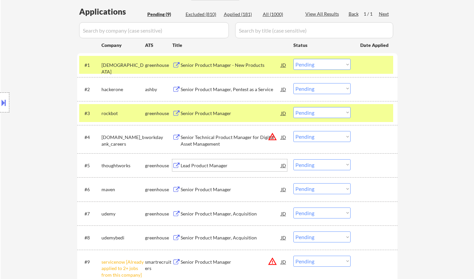
drag, startPoint x: 319, startPoint y: 167, endPoint x: 324, endPoint y: 169, distance: 6.0
click at [319, 167] on select "Choose an option... Pending Applied Excluded (Questions) Excluded (Expired) Exc…" at bounding box center [322, 164] width 57 height 11
click at [294, 159] on select "Choose an option... Pending Applied Excluded (Questions) Excluded (Expired) Exc…" at bounding box center [322, 164] width 57 height 11
select select ""pending""
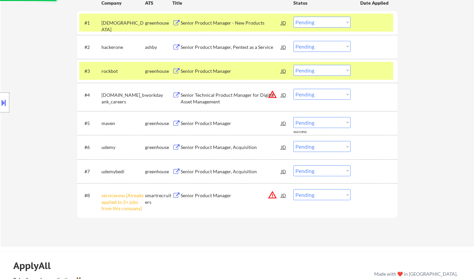
scroll to position [233, 0]
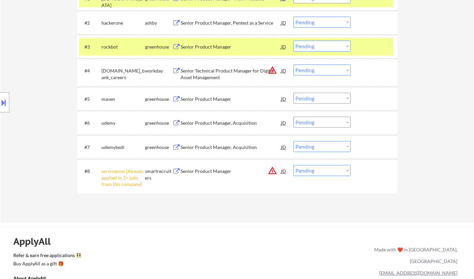
click at [200, 99] on div "Senior Product Manager" at bounding box center [231, 99] width 101 height 7
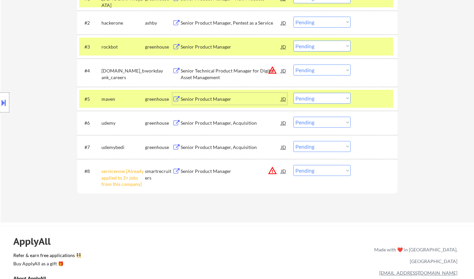
drag, startPoint x: 315, startPoint y: 174, endPoint x: 320, endPoint y: 176, distance: 4.9
click at [316, 174] on select "Choose an option... Pending Applied Excluded (Questions) Excluded (Expired) Exc…" at bounding box center [322, 170] width 57 height 11
select select ""excluded__other_""
click at [294, 165] on select "Choose an option... Pending Applied Excluded (Questions) Excluded (Expired) Exc…" at bounding box center [322, 170] width 57 height 11
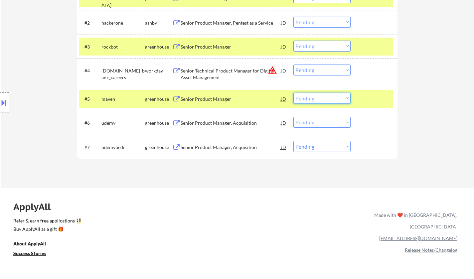
drag, startPoint x: 307, startPoint y: 100, endPoint x: 310, endPoint y: 102, distance: 3.8
click at [307, 100] on select "Choose an option... Pending Applied Excluded (Questions) Excluded (Expired) Exc…" at bounding box center [322, 98] width 57 height 11
click at [294, 93] on select "Choose an option... Pending Applied Excluded (Questions) Excluded (Expired) Exc…" at bounding box center [322, 98] width 57 height 11
select select ""pending""
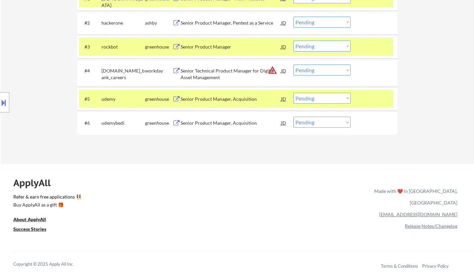
scroll to position [200, 0]
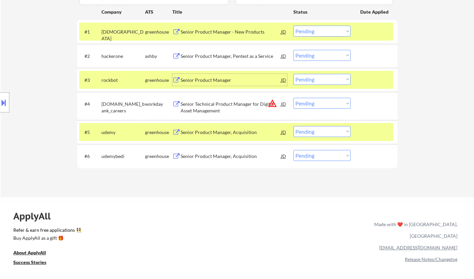
click at [211, 82] on div "Senior Product Manager" at bounding box center [231, 80] width 101 height 7
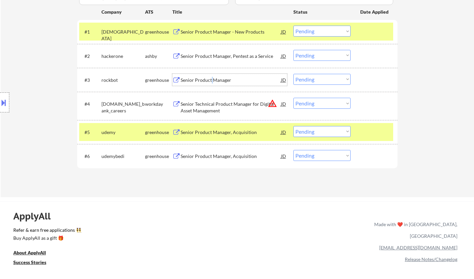
drag, startPoint x: 320, startPoint y: 79, endPoint x: 327, endPoint y: 84, distance: 8.8
click at [321, 80] on select "Choose an option... Pending Applied Excluded (Questions) Excluded (Expired) Exc…" at bounding box center [322, 79] width 57 height 11
click at [294, 74] on select "Choose an option... Pending Applied Excluded (Questions) Excluded (Expired) Exc…" at bounding box center [322, 79] width 57 height 11
select select ""pending""
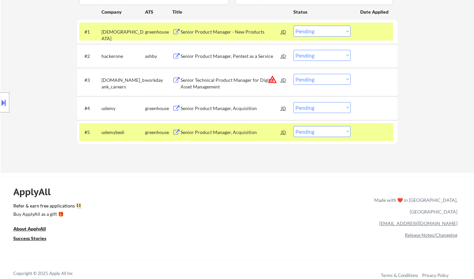
click at [218, 58] on div "Senior Product Manager, Pentest as a Service" at bounding box center [231, 56] width 101 height 7
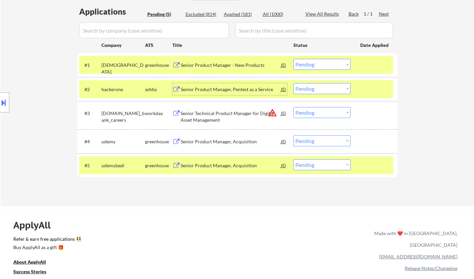
scroll to position [133, 0]
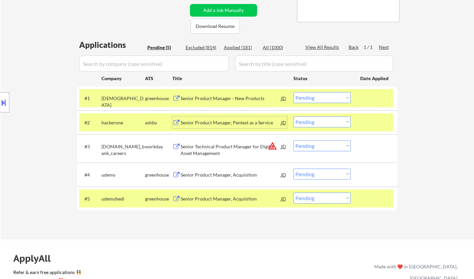
click at [236, 122] on div "Senior Product Manager, Pentest as a Service" at bounding box center [231, 122] width 101 height 7
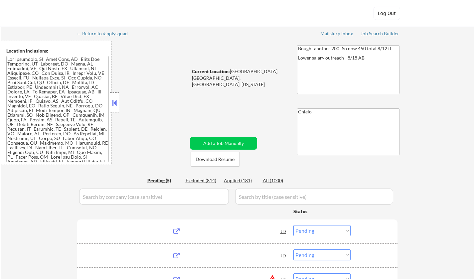
select select ""pending""
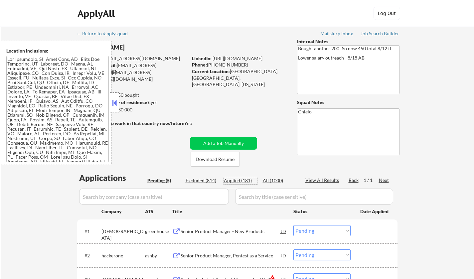
click at [237, 181] on div "Applied (181)" at bounding box center [240, 180] width 33 height 7
click at [116, 102] on button at bounding box center [114, 103] width 7 height 10
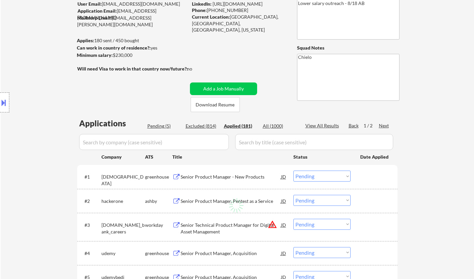
scroll to position [67, 0]
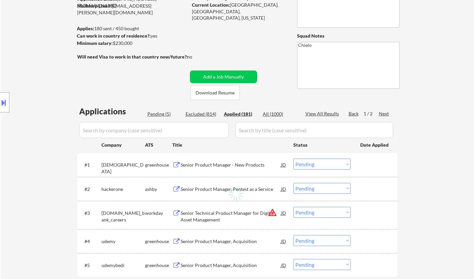
select select ""applied""
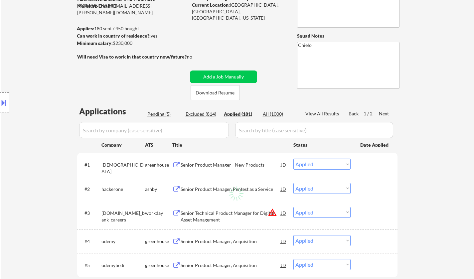
select select ""applied""
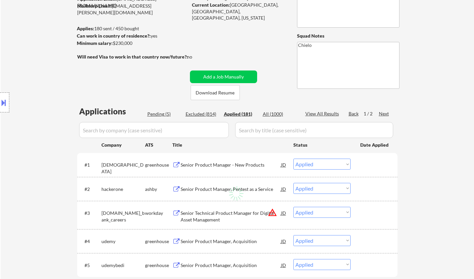
select select ""applied""
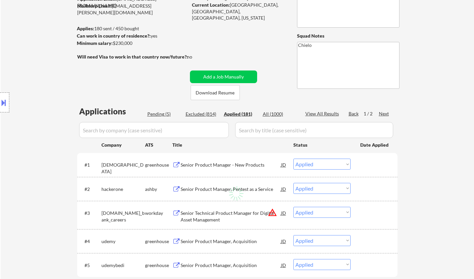
select select ""applied""
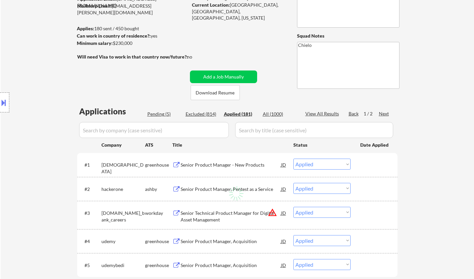
select select ""applied""
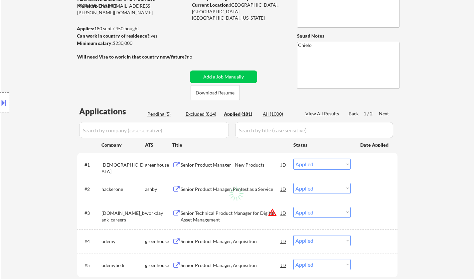
select select ""applied""
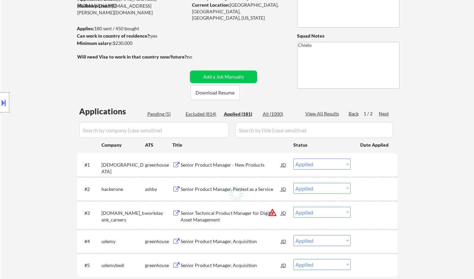
select select ""applied""
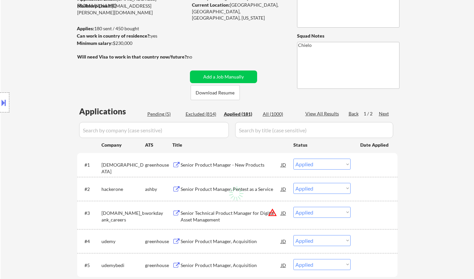
select select ""applied""
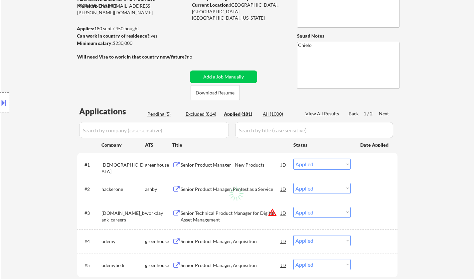
select select ""applied""
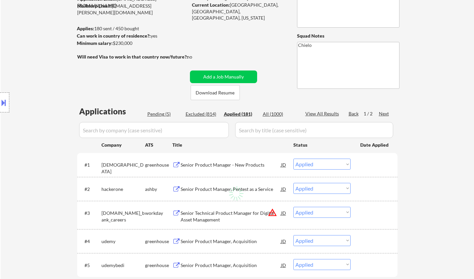
select select ""applied""
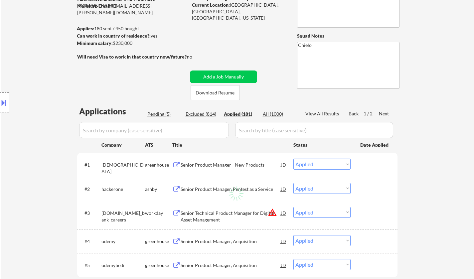
select select ""applied""
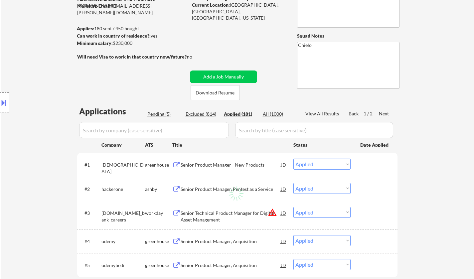
select select ""applied""
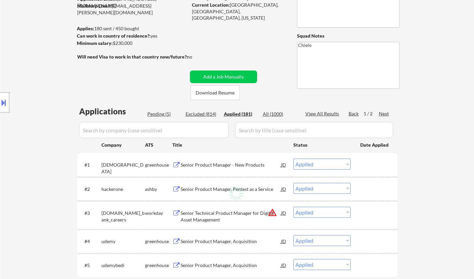
select select ""applied""
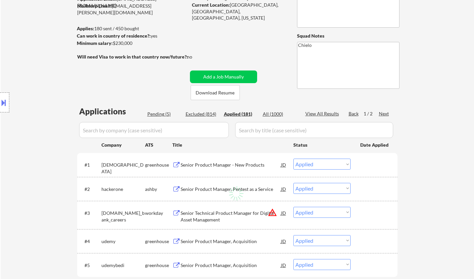
select select ""applied""
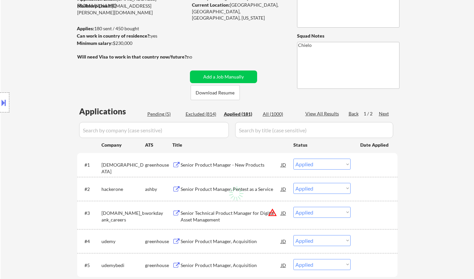
select select ""applied""
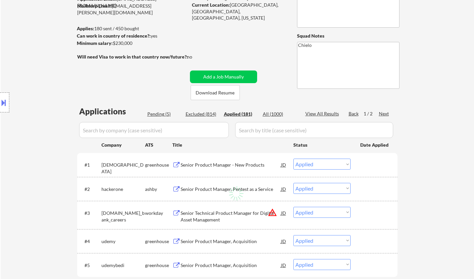
select select ""applied""
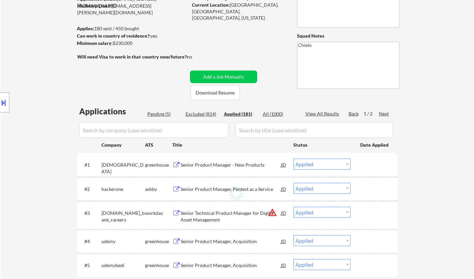
select select ""applied""
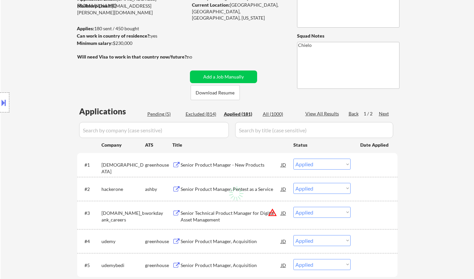
select select ""applied""
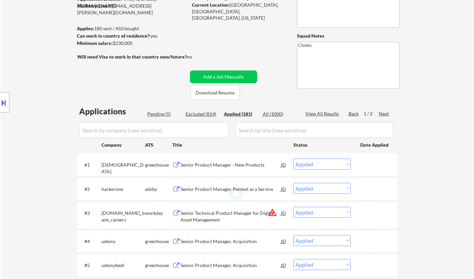
select select ""applied""
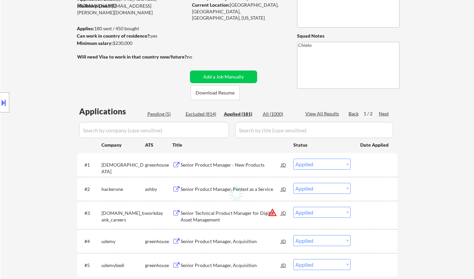
select select ""applied""
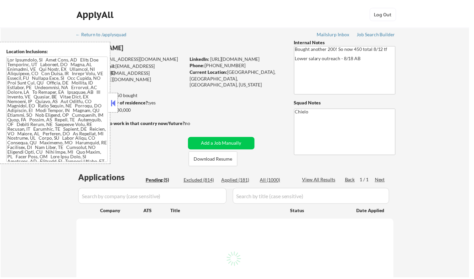
scroll to position [300, 0]
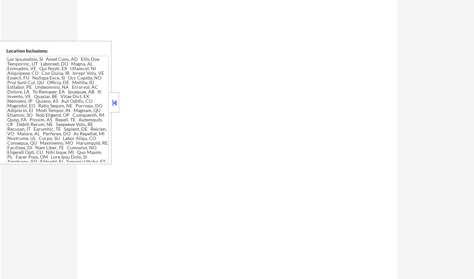
select select ""pending""
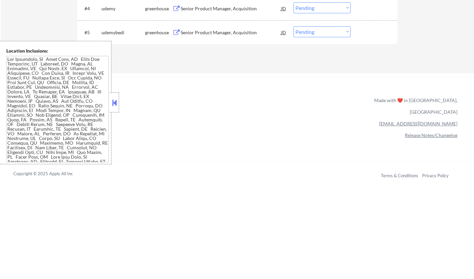
click at [112, 103] on button at bounding box center [114, 103] width 7 height 10
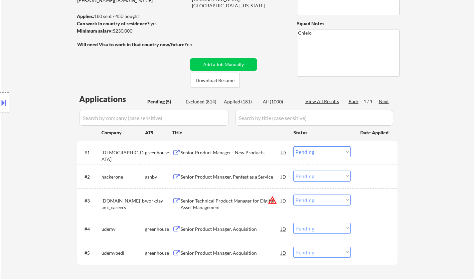
scroll to position [67, 0]
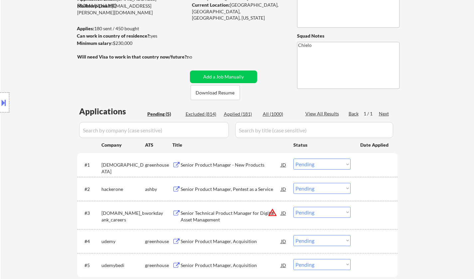
click at [243, 113] on div "Applied (181)" at bounding box center [240, 114] width 33 height 7
